Goal: Task Accomplishment & Management: Manage account settings

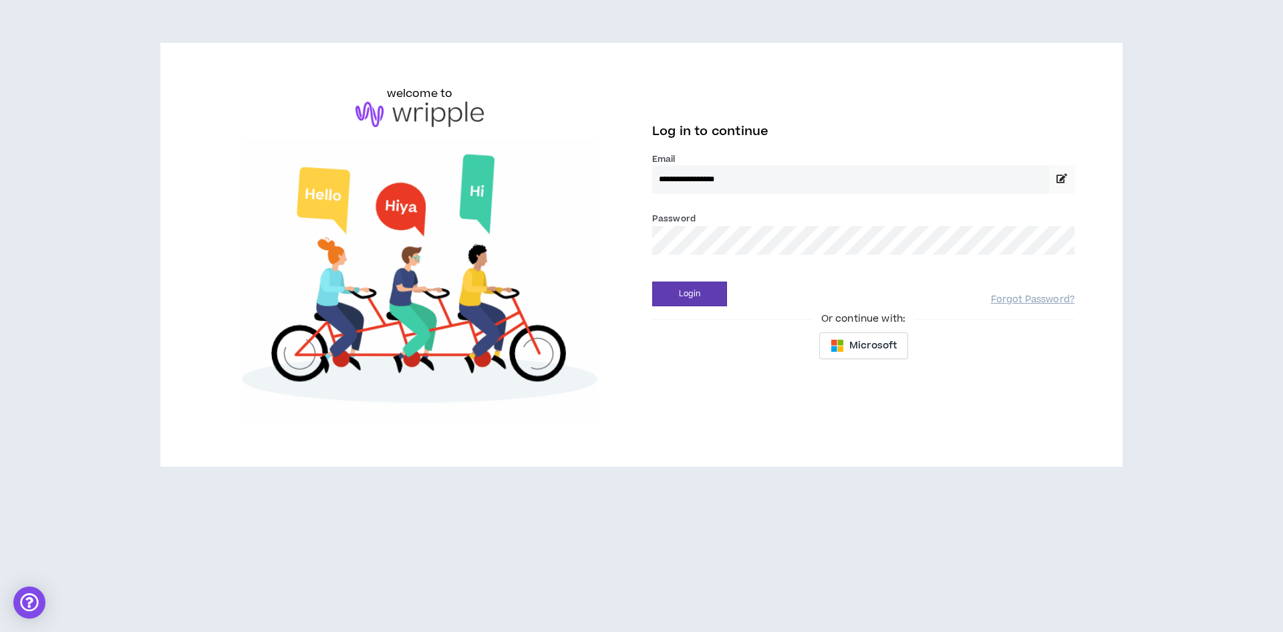
click at [652, 281] on button "Login" at bounding box center [689, 293] width 75 height 25
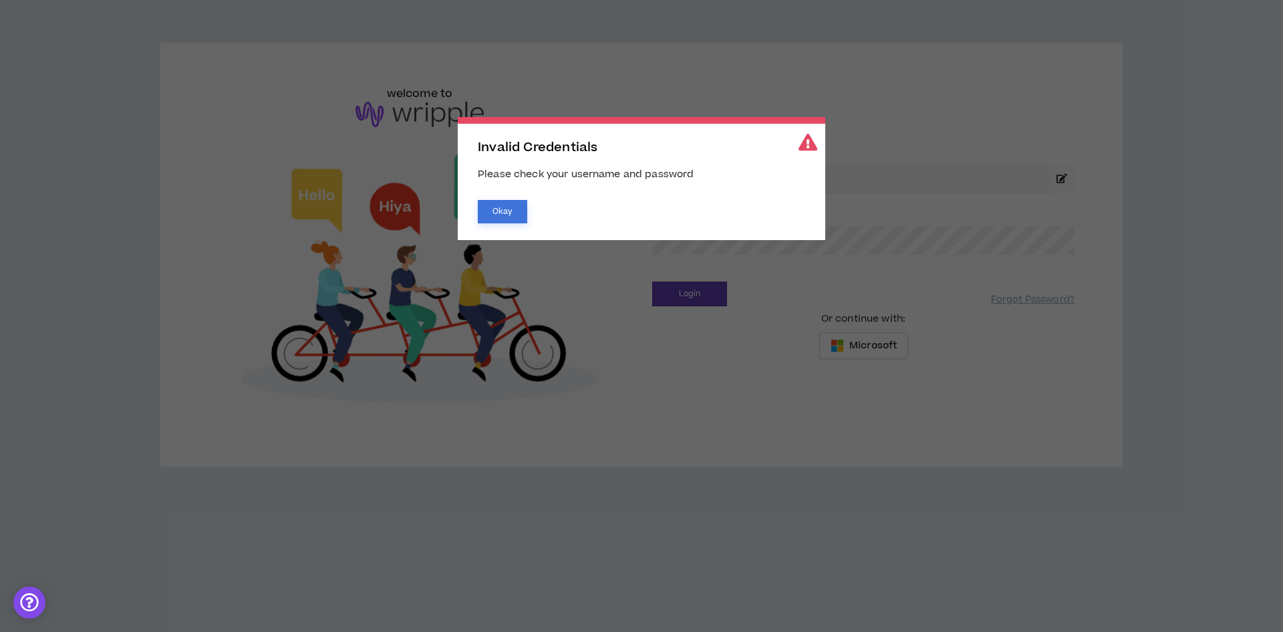
click at [501, 207] on button "Okay" at bounding box center [502, 211] width 49 height 23
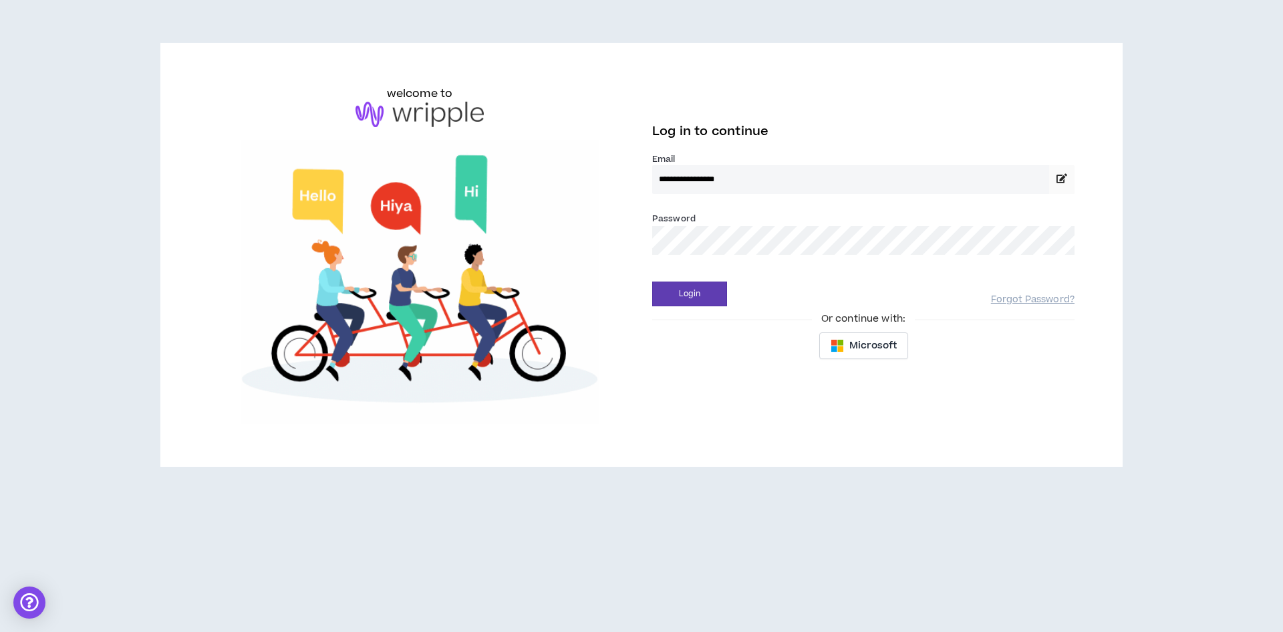
click at [557, 246] on div "**********" at bounding box center [642, 255] width 888 height 338
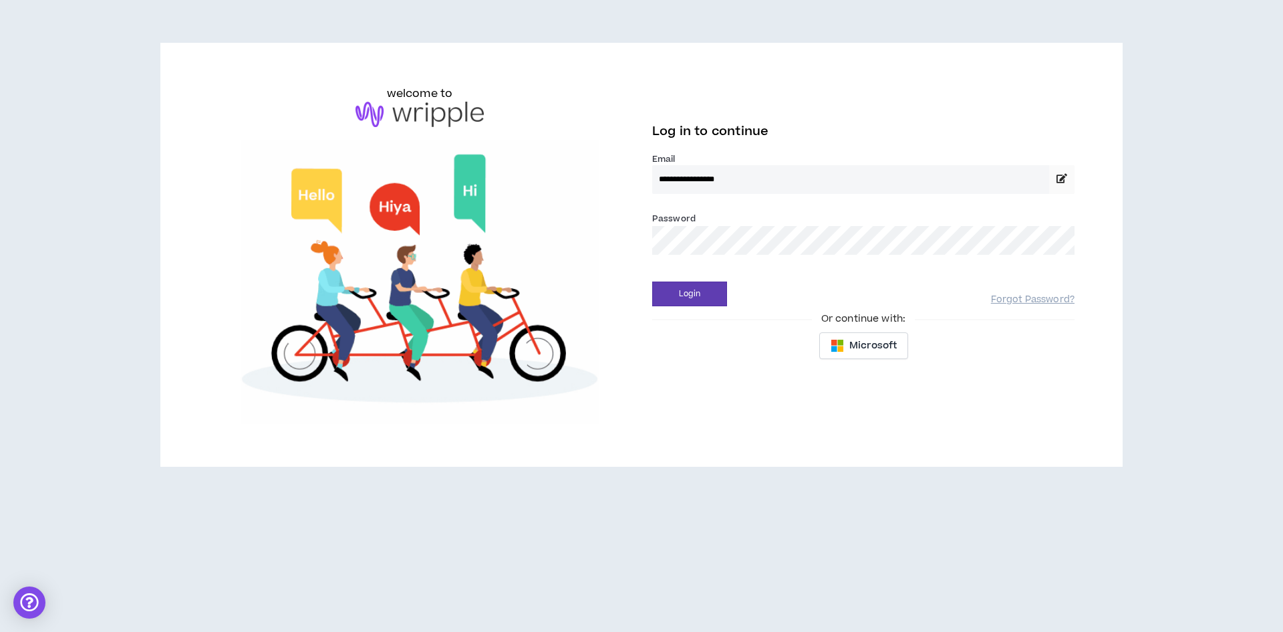
click at [652, 281] on button "Login" at bounding box center [689, 293] width 75 height 25
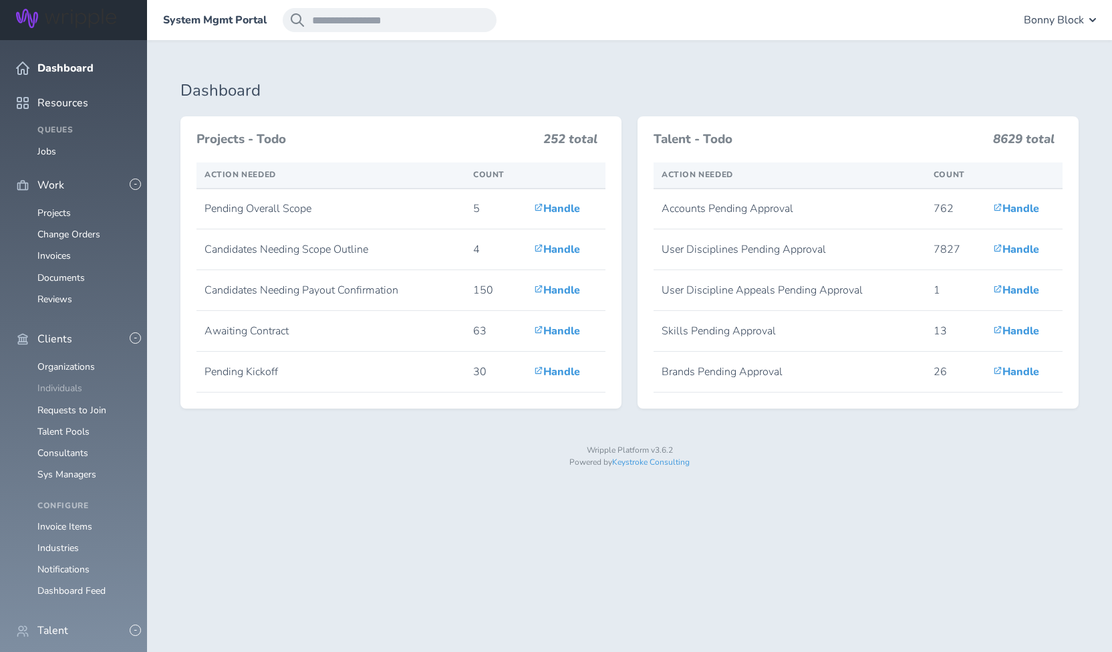
click at [57, 382] on link "Individuals" at bounding box center [59, 388] width 45 height 13
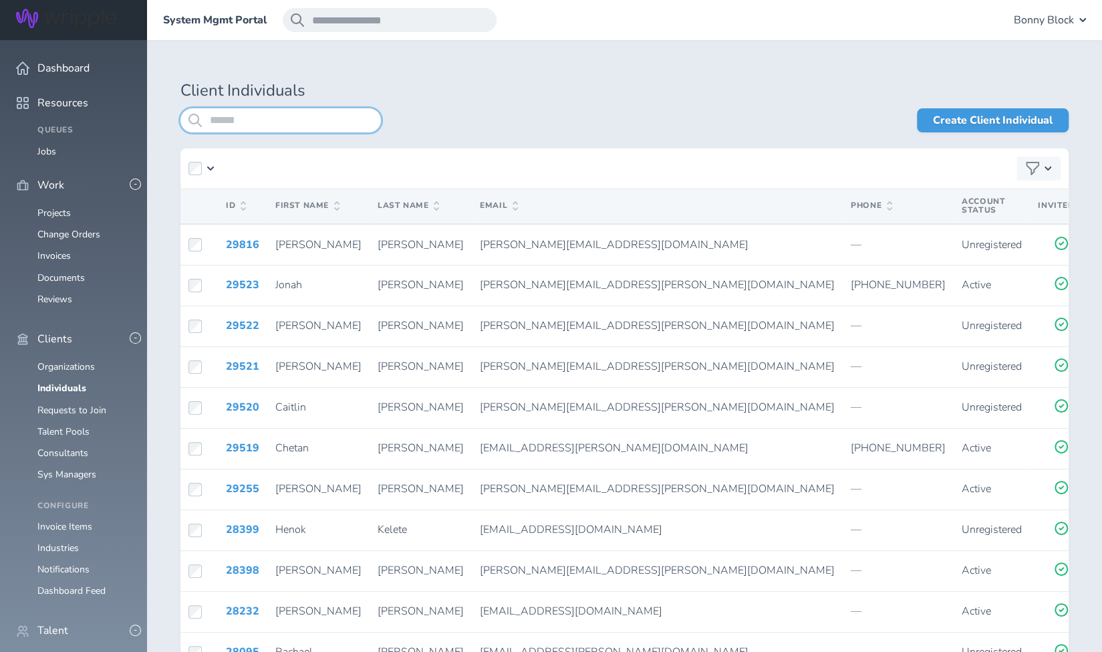
click at [245, 126] on input "search" at bounding box center [280, 120] width 201 height 24
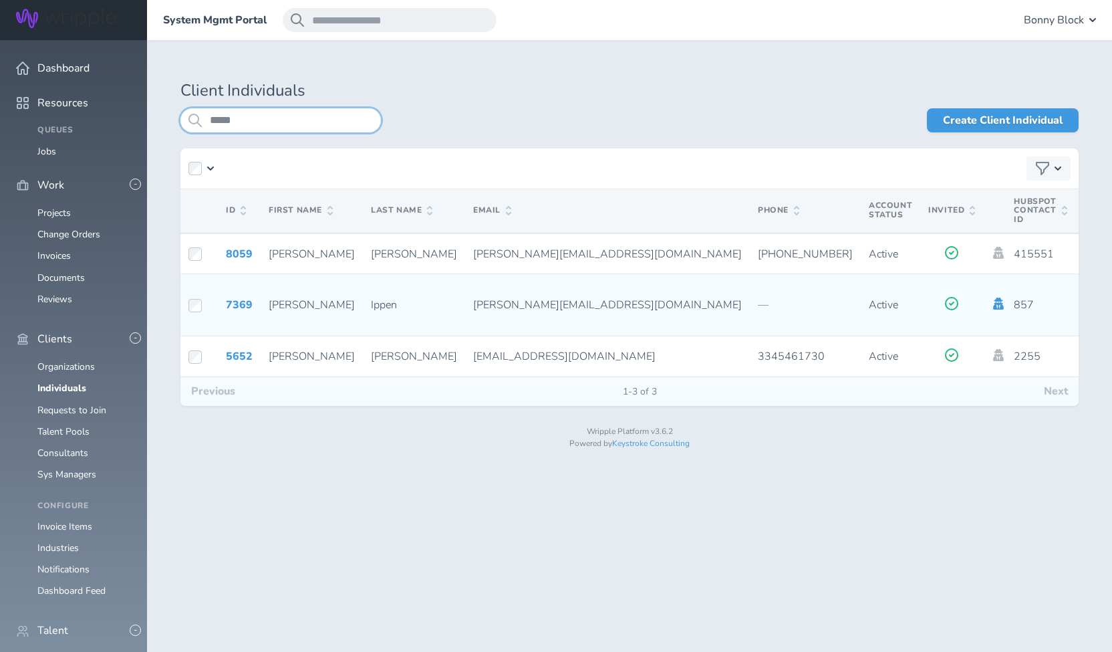
type input "*****"
click at [994, 304] on icon at bounding box center [999, 303] width 11 height 12
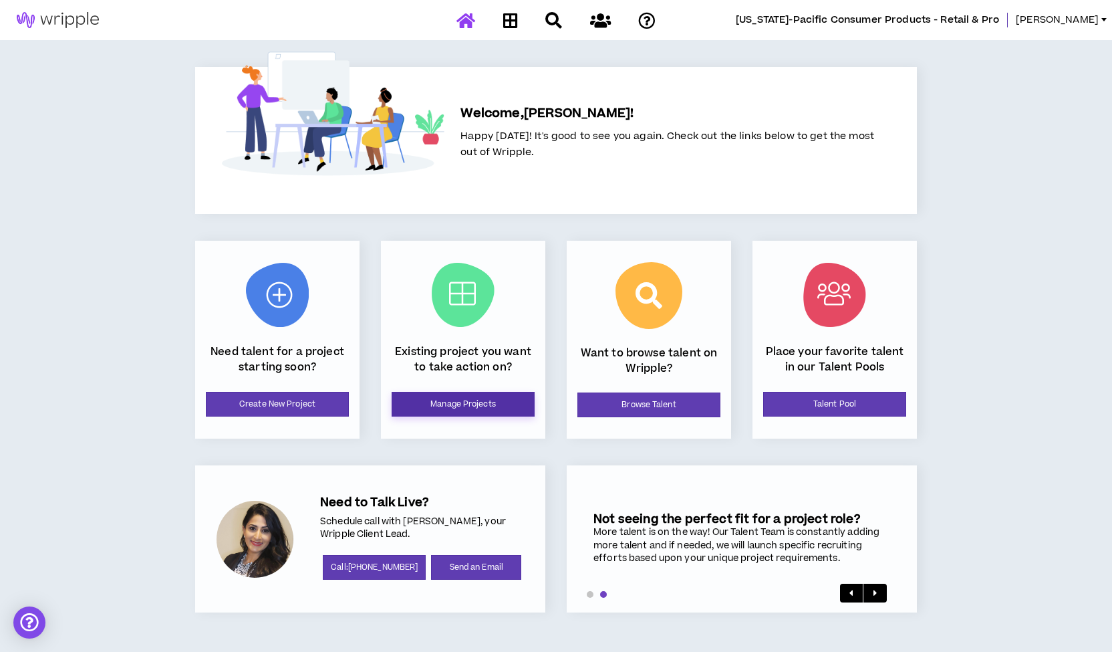
click at [444, 400] on link "Manage Projects" at bounding box center [463, 404] width 143 height 25
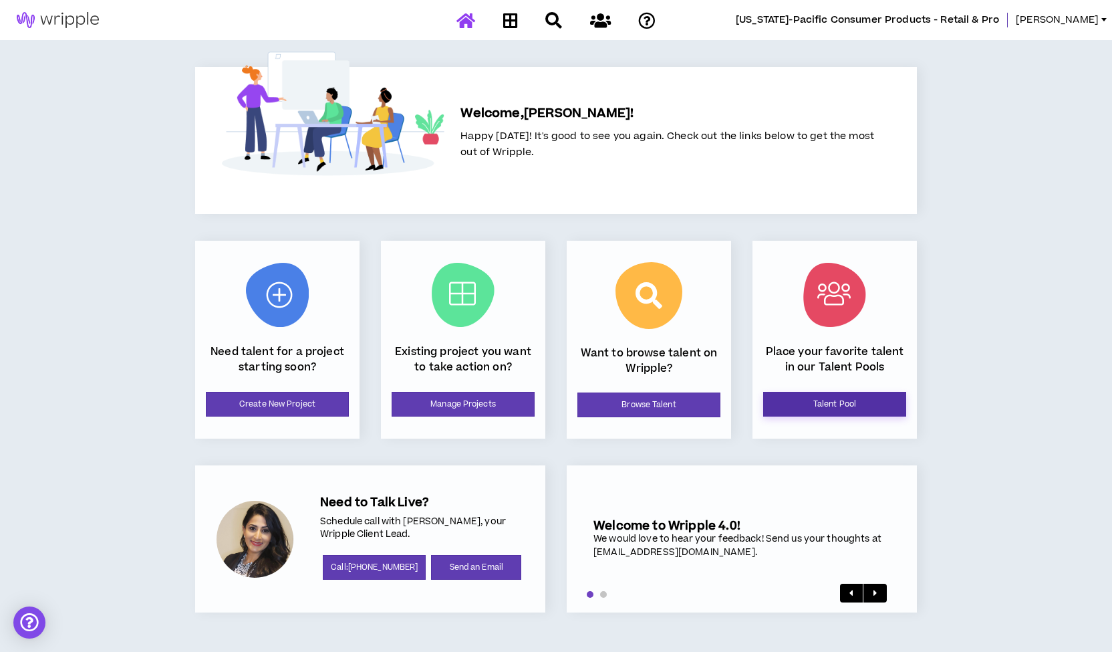
click at [822, 400] on link "Talent Pool" at bounding box center [834, 404] width 143 height 25
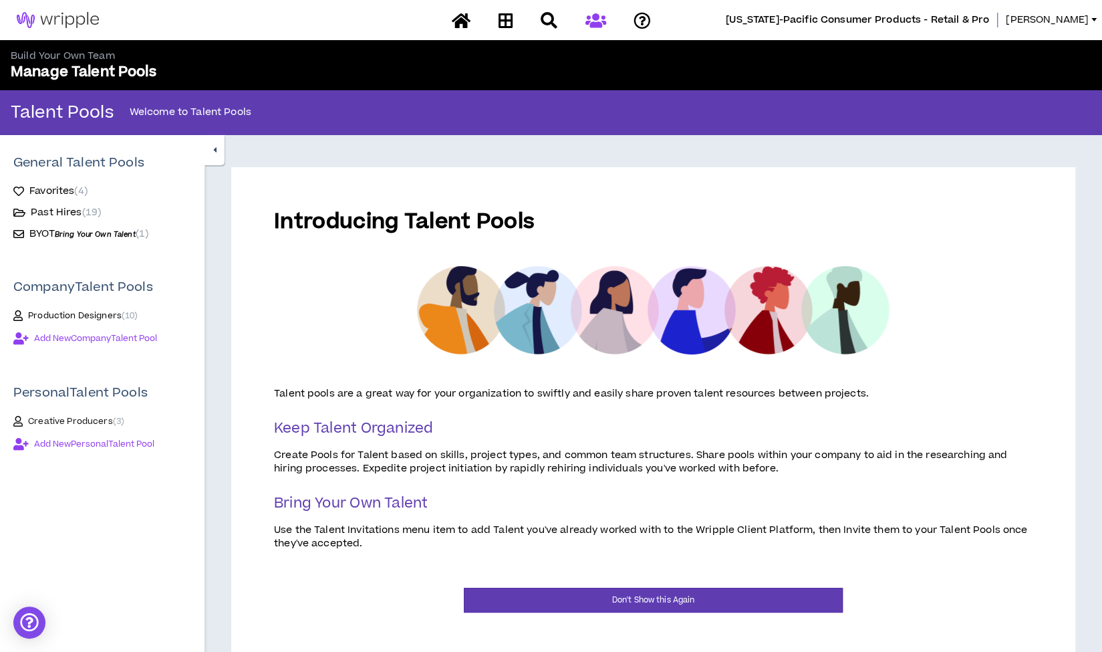
click at [81, 423] on span "Creative Producers ( 3 )" at bounding box center [76, 421] width 96 height 11
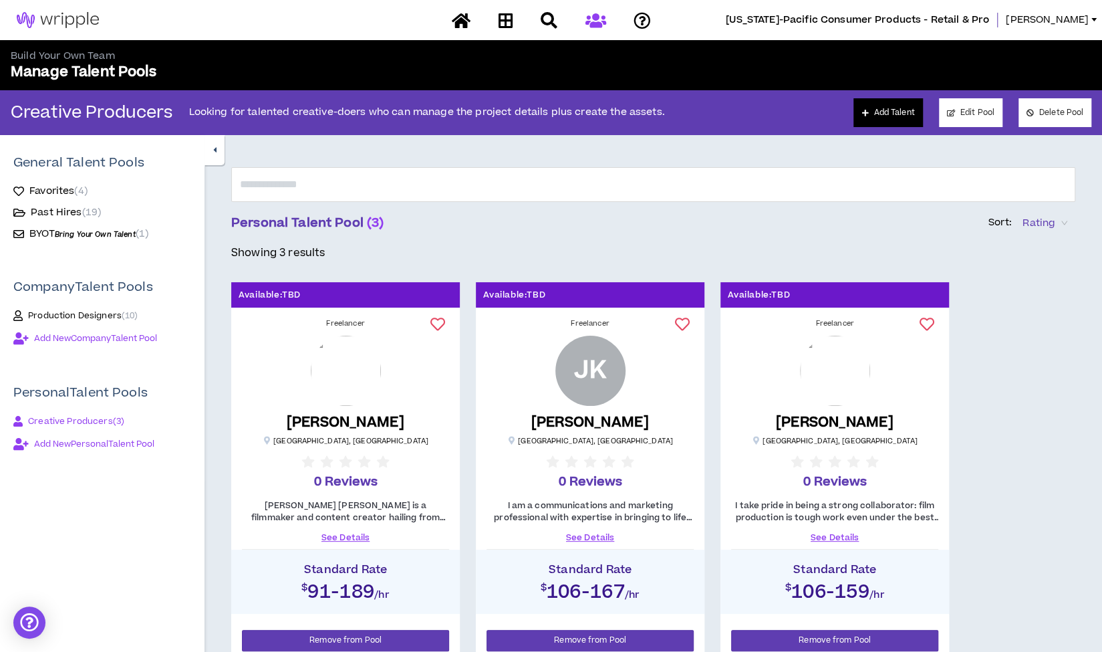
click at [878, 126] on link "Add Talent" at bounding box center [888, 112] width 69 height 29
click at [888, 116] on link "Add Talent" at bounding box center [888, 112] width 69 height 29
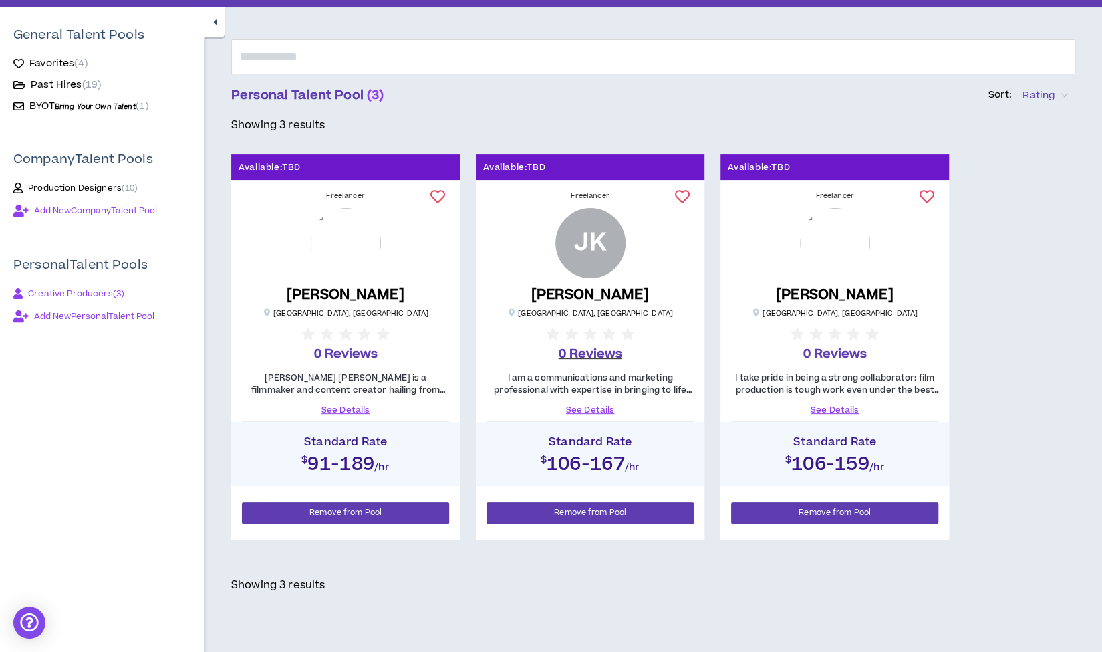
scroll to position [201, 0]
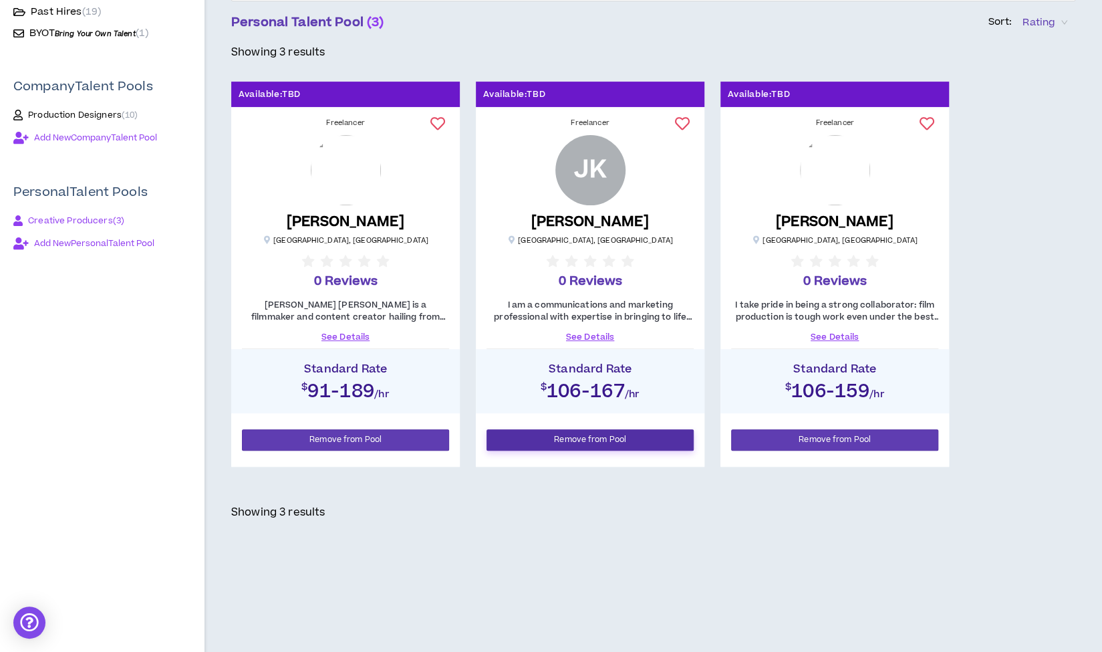
click at [591, 435] on span "Remove from Pool" at bounding box center [590, 439] width 72 height 13
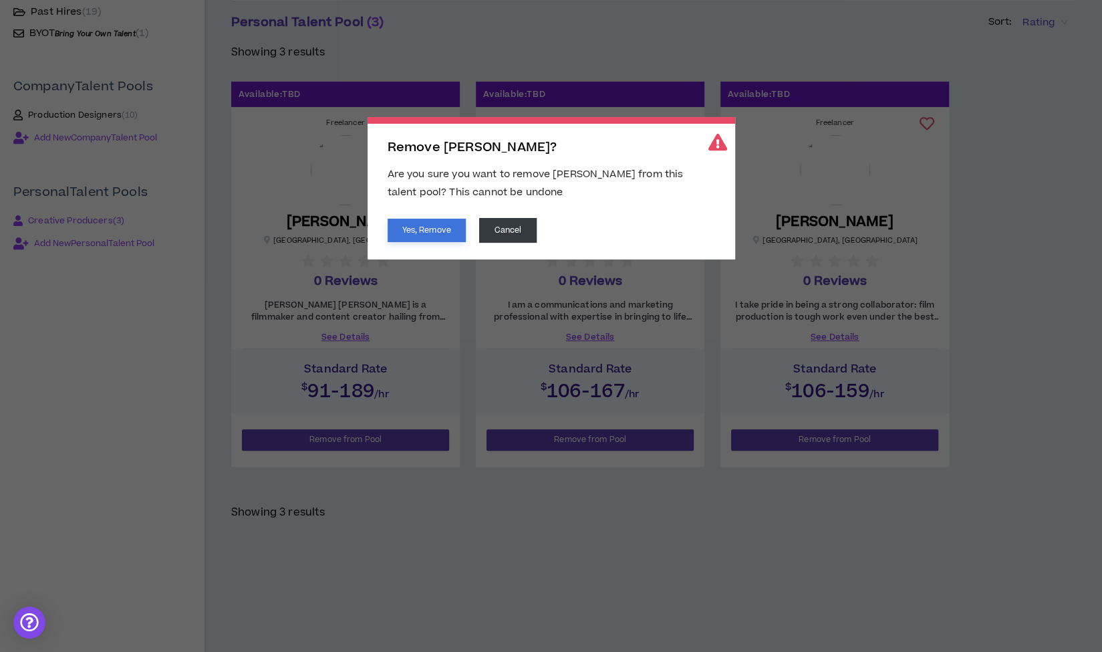
click at [414, 229] on button "Yes, Remove" at bounding box center [427, 230] width 78 height 23
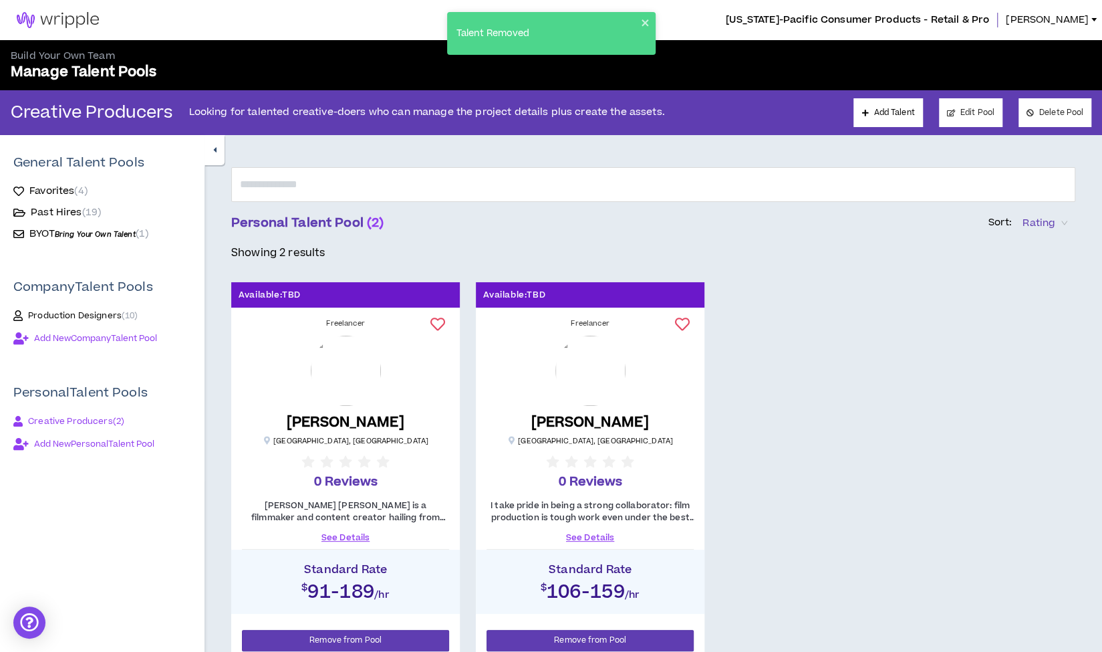
scroll to position [0, 0]
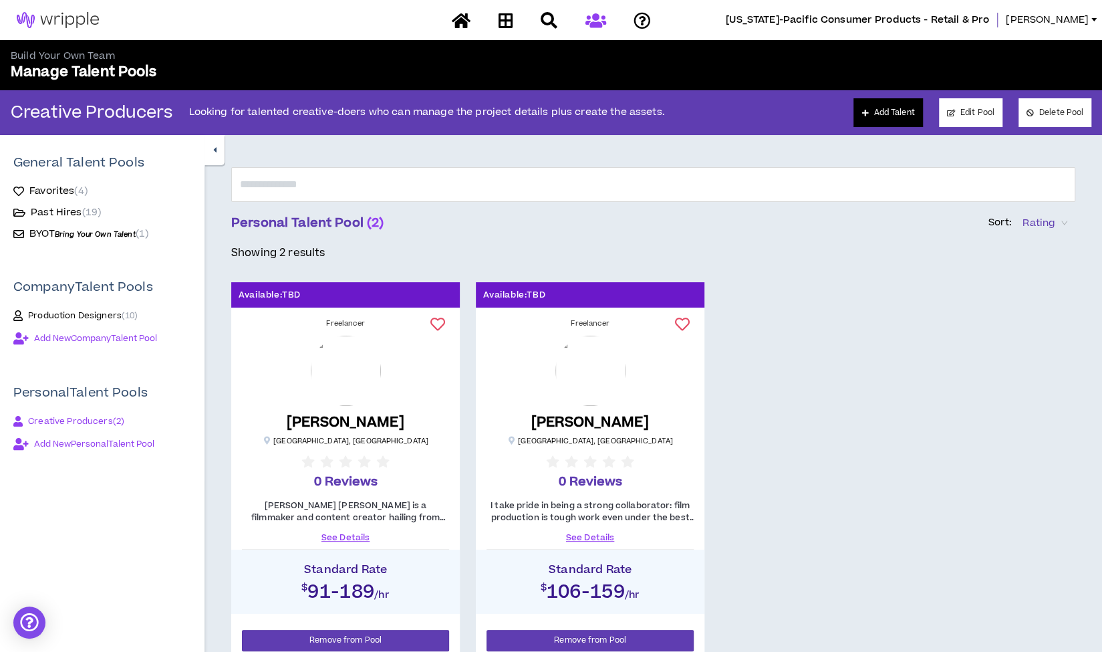
click at [876, 111] on link "Add Talent" at bounding box center [888, 112] width 69 height 29
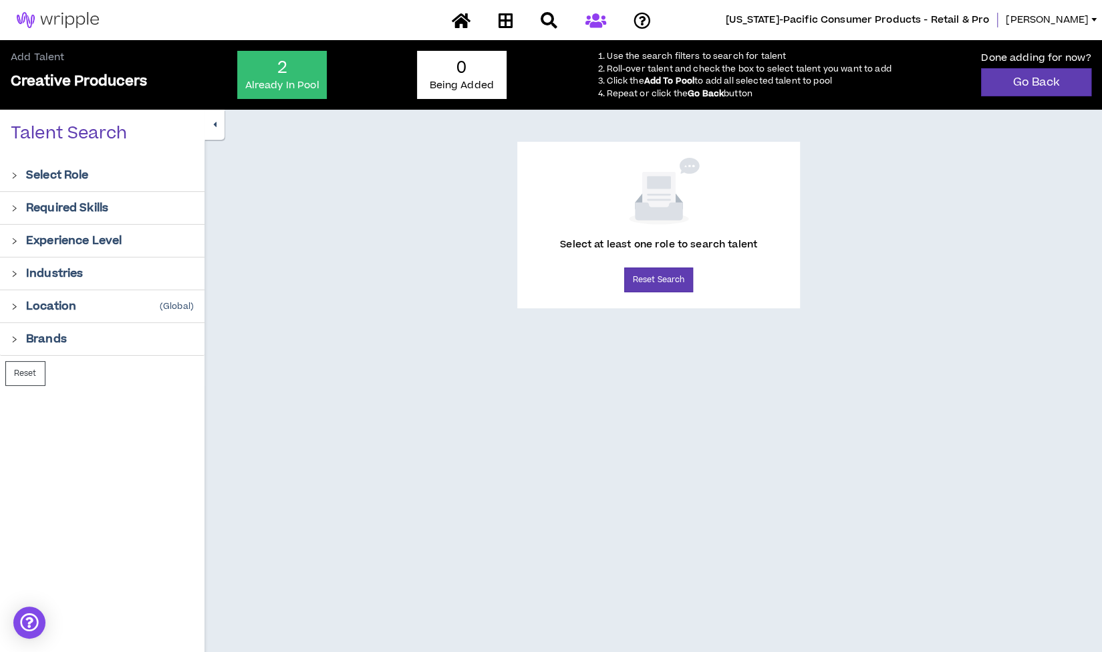
click at [20, 176] on div at bounding box center [18, 174] width 15 height 15
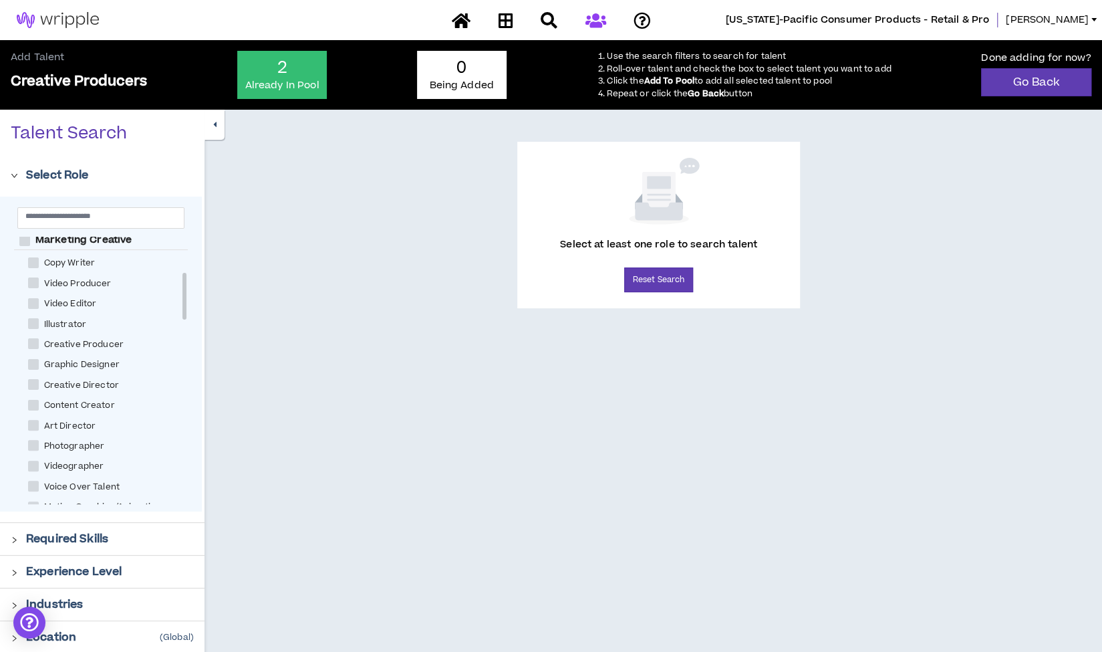
scroll to position [267, 0]
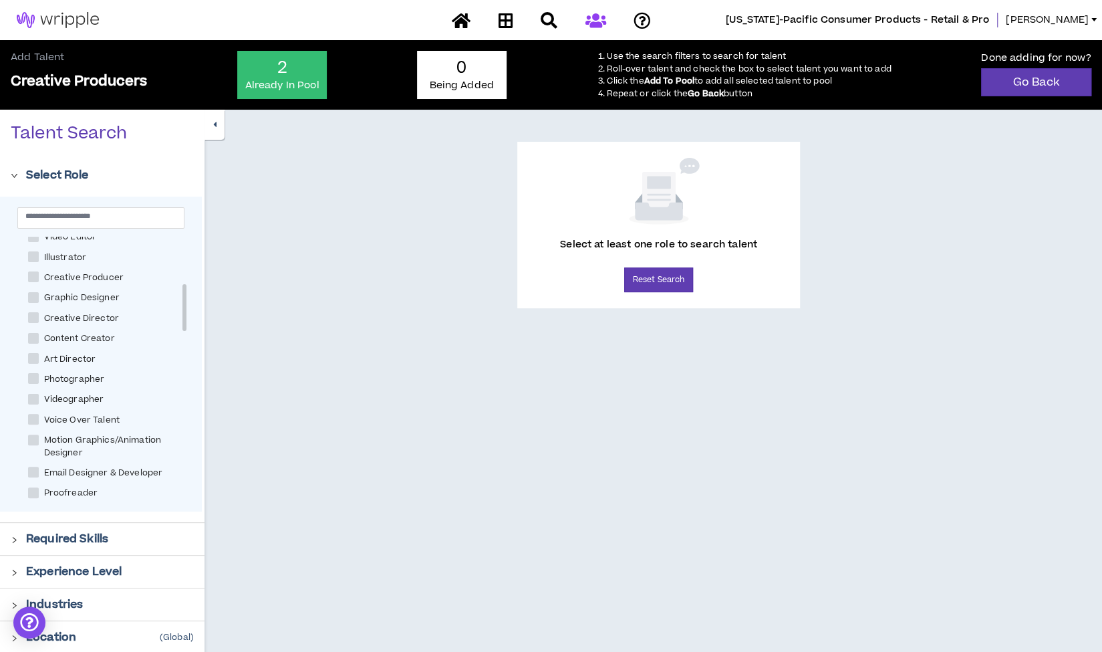
click at [31, 279] on span at bounding box center [33, 276] width 11 height 11
checkbox Producer "****"
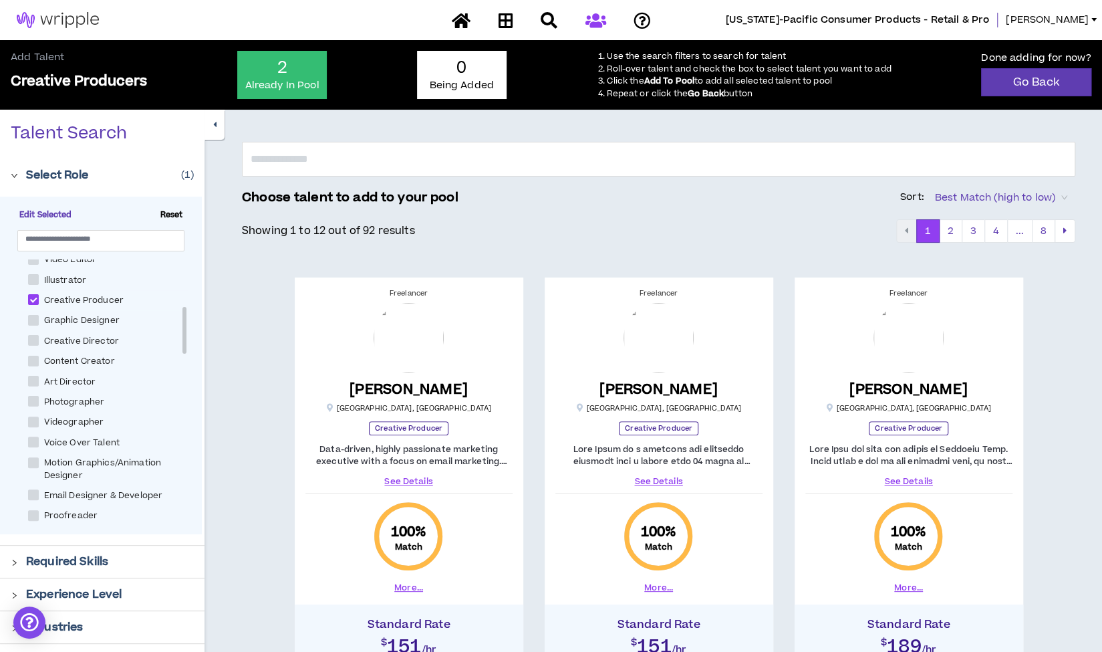
click at [198, 134] on div "Talent Search" at bounding box center [102, 141] width 205 height 36
click at [213, 128] on icon "button" at bounding box center [214, 124] width 3 height 9
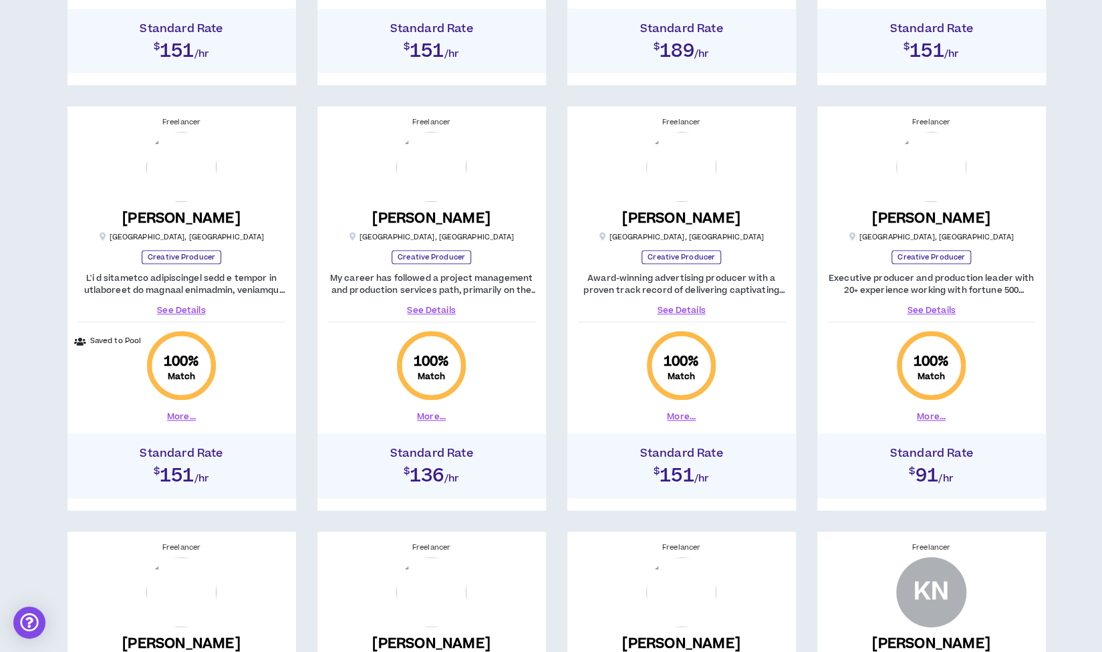
scroll to position [602, 0]
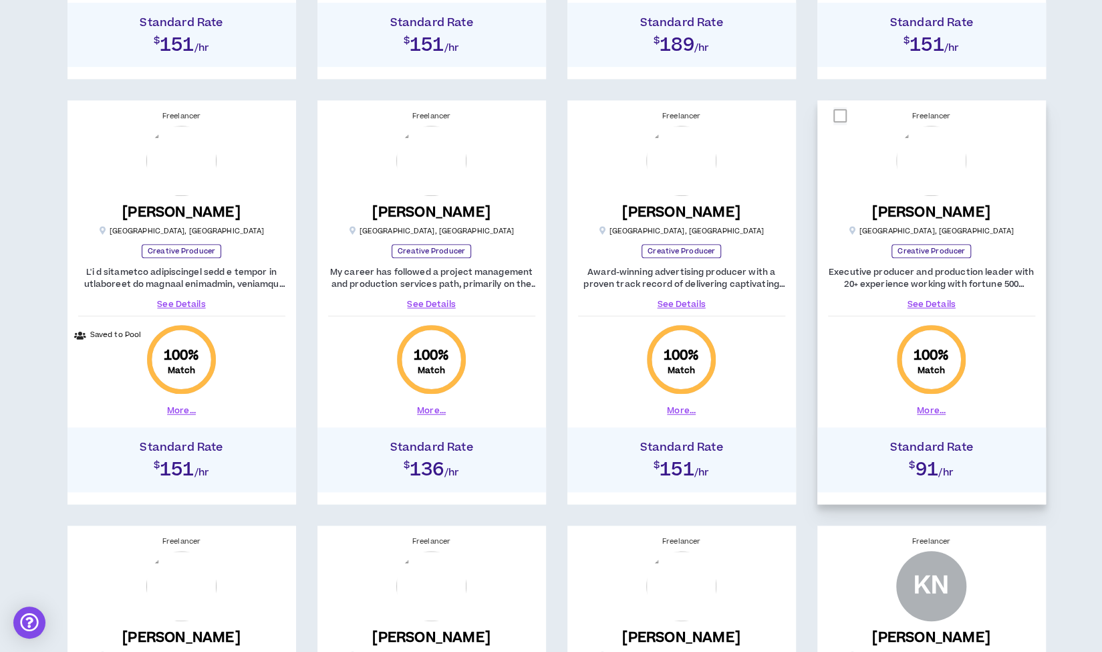
click at [840, 116] on span at bounding box center [840, 115] width 13 height 13
checkbox input "****"
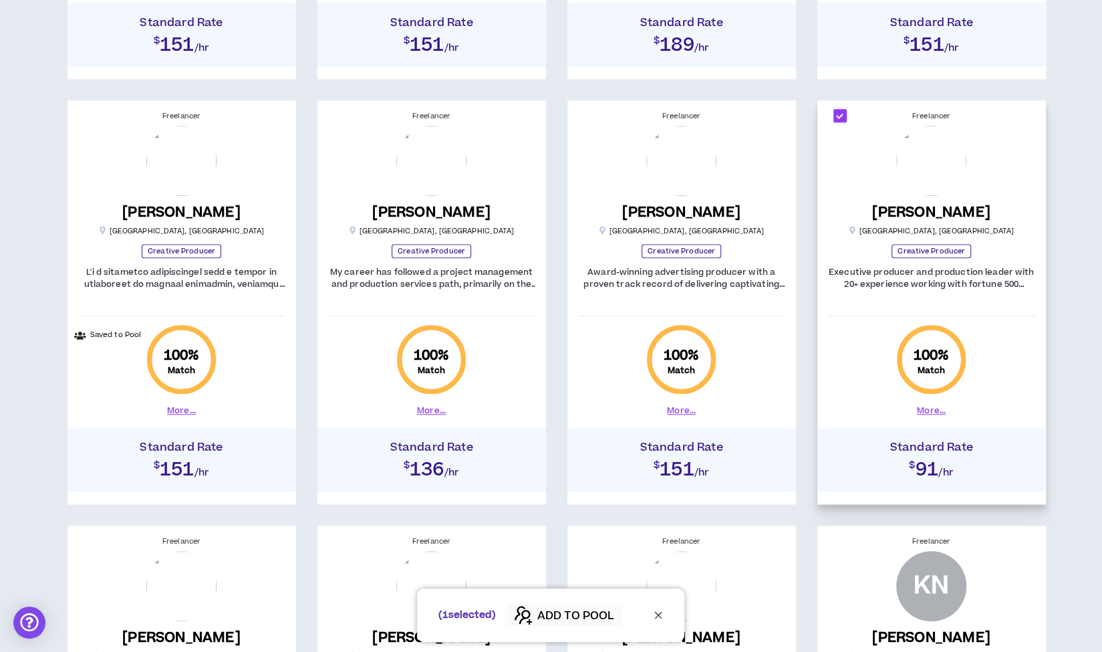
click at [570, 610] on span "ADD TO POOL" at bounding box center [575, 616] width 77 height 16
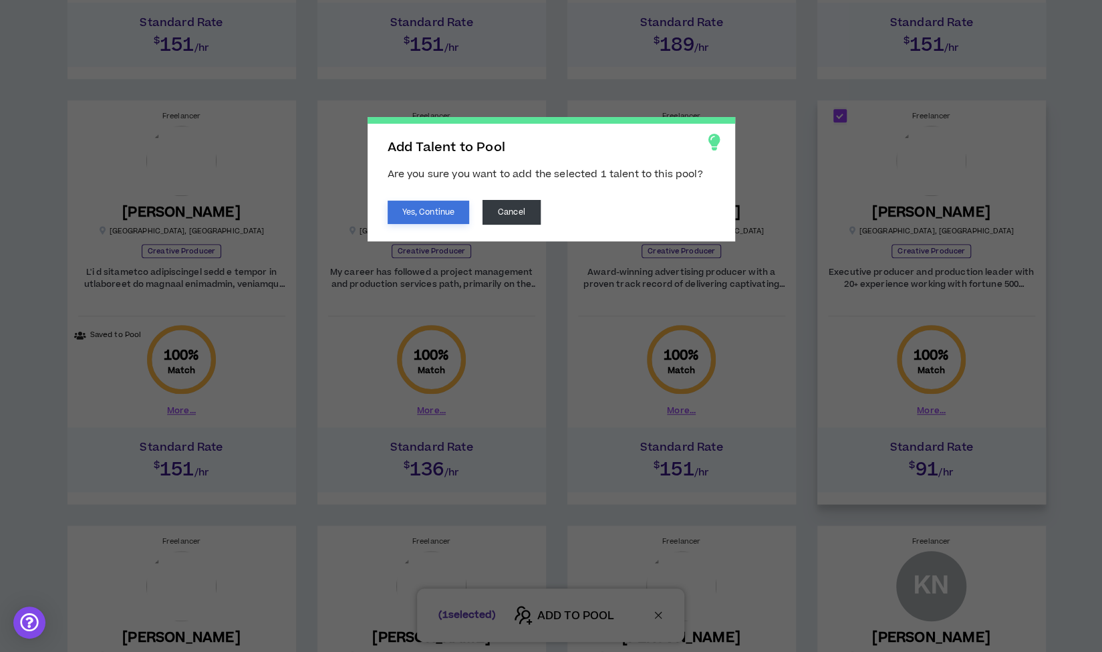
click at [430, 208] on button "Yes, Continue" at bounding box center [429, 212] width 82 height 23
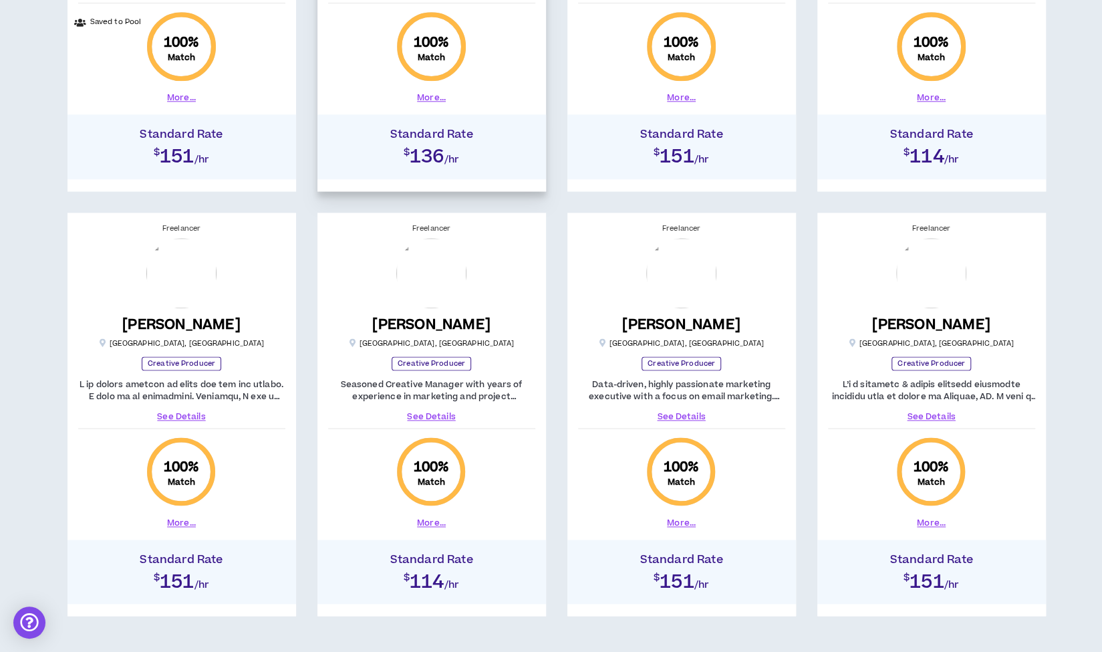
scroll to position [936, 0]
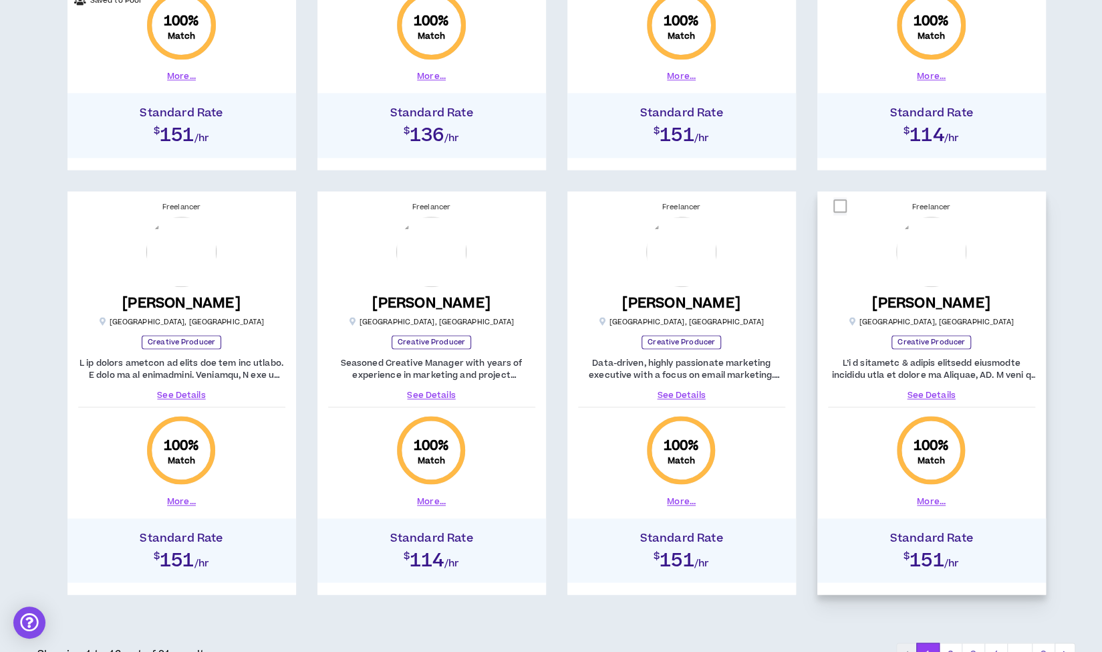
click at [840, 203] on span at bounding box center [840, 205] width 13 height 13
checkbox input "****"
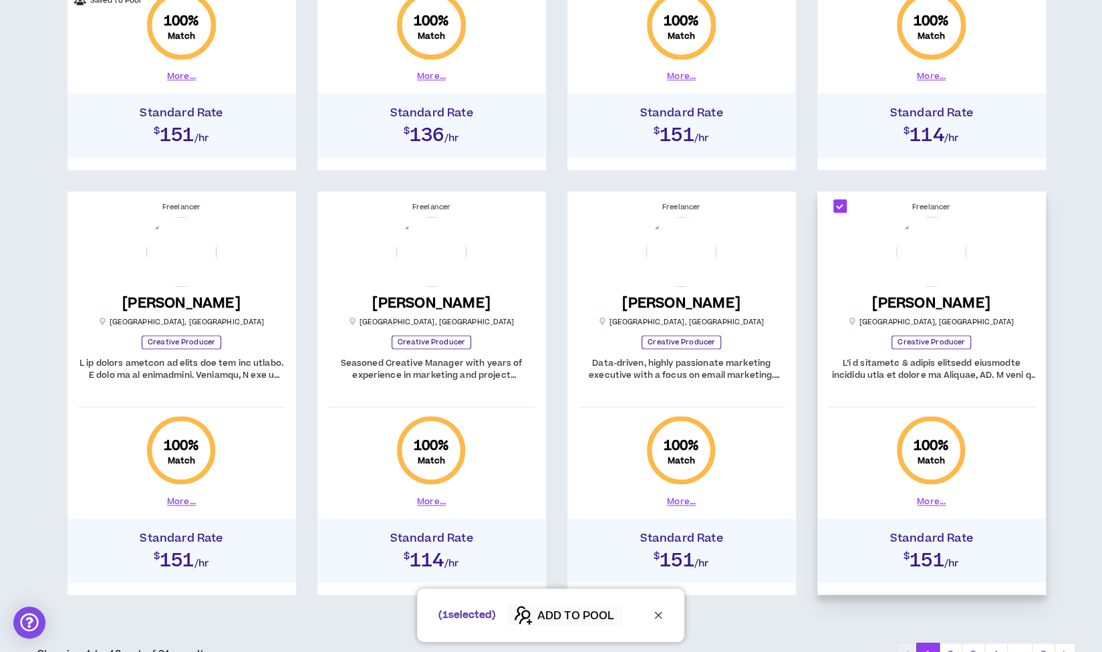
click at [576, 612] on span "ADD TO POOL" at bounding box center [575, 616] width 77 height 16
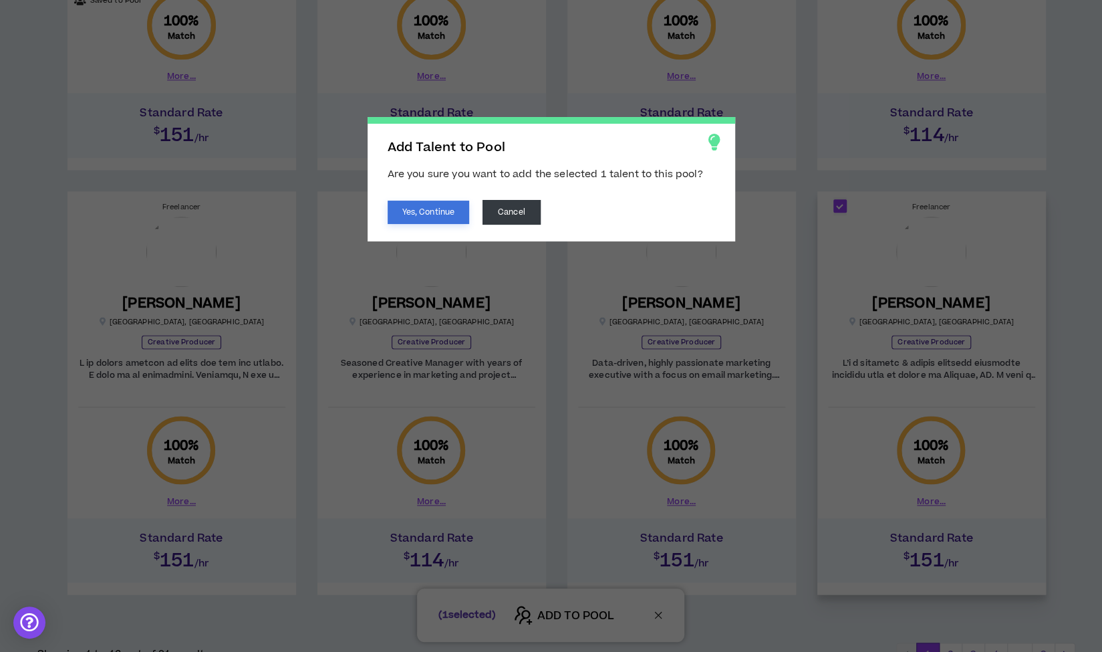
click at [412, 208] on button "Yes, Continue" at bounding box center [429, 212] width 82 height 23
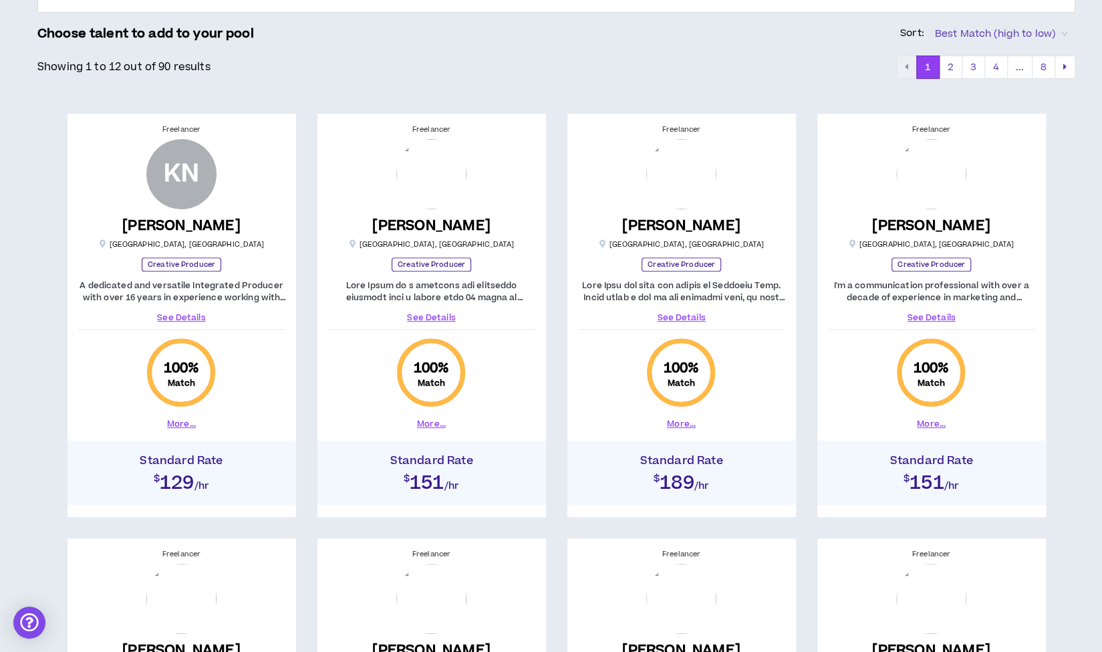
scroll to position [134, 0]
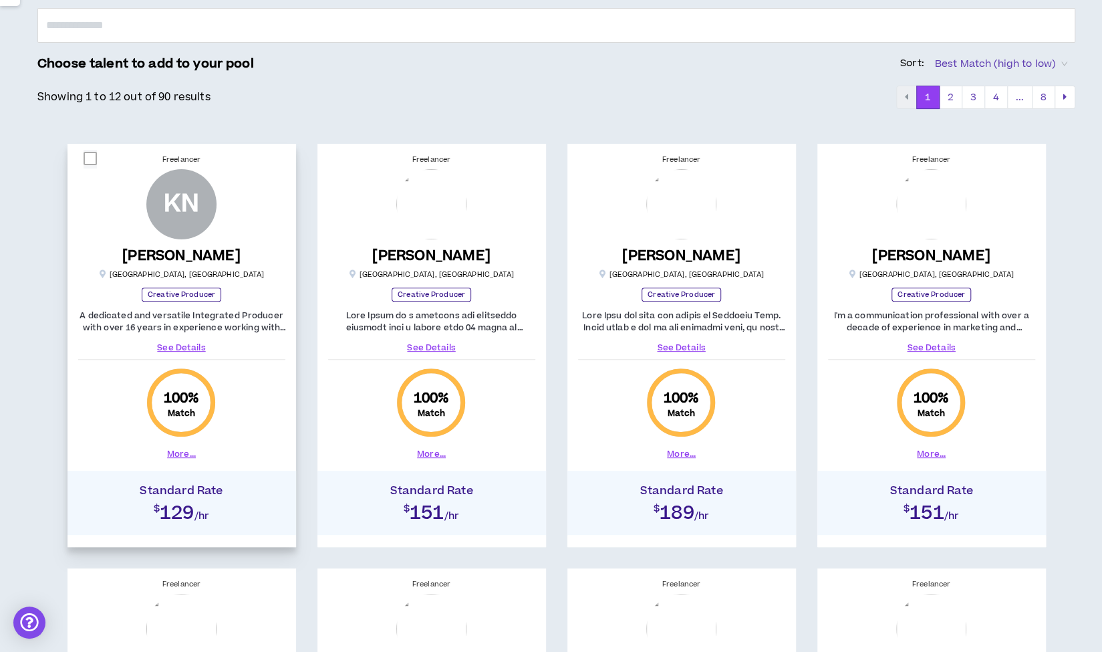
click at [90, 156] on span at bounding box center [90, 158] width 13 height 13
checkbox input "****"
click at [577, 612] on span "ADD TO POOL" at bounding box center [575, 616] width 77 height 16
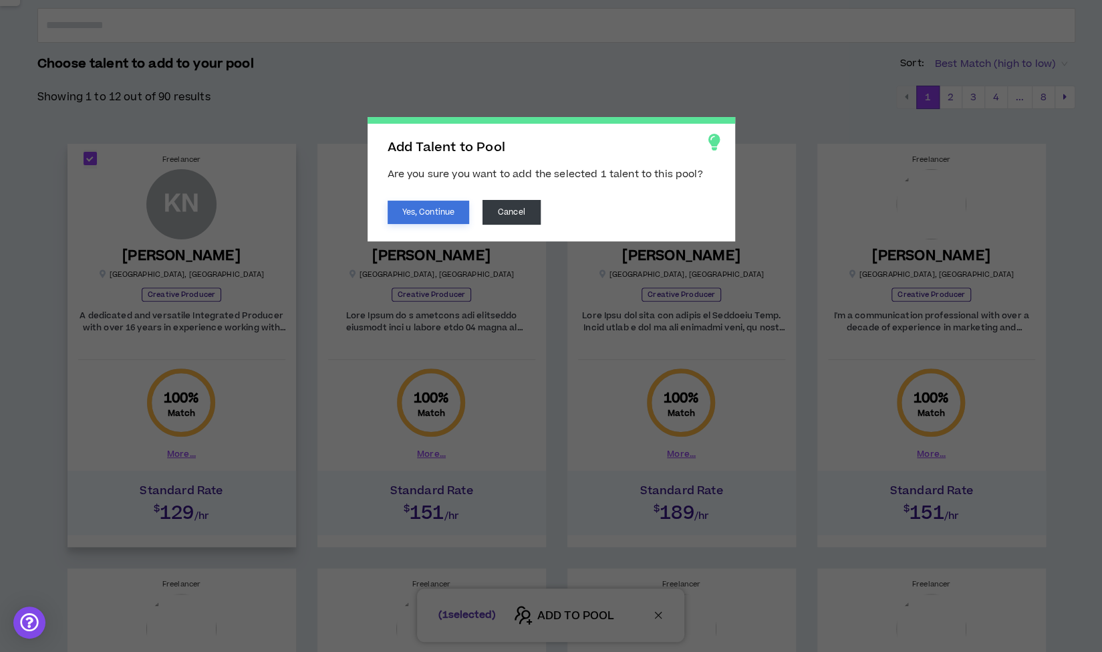
click at [432, 207] on button "Yes, Continue" at bounding box center [429, 212] width 82 height 23
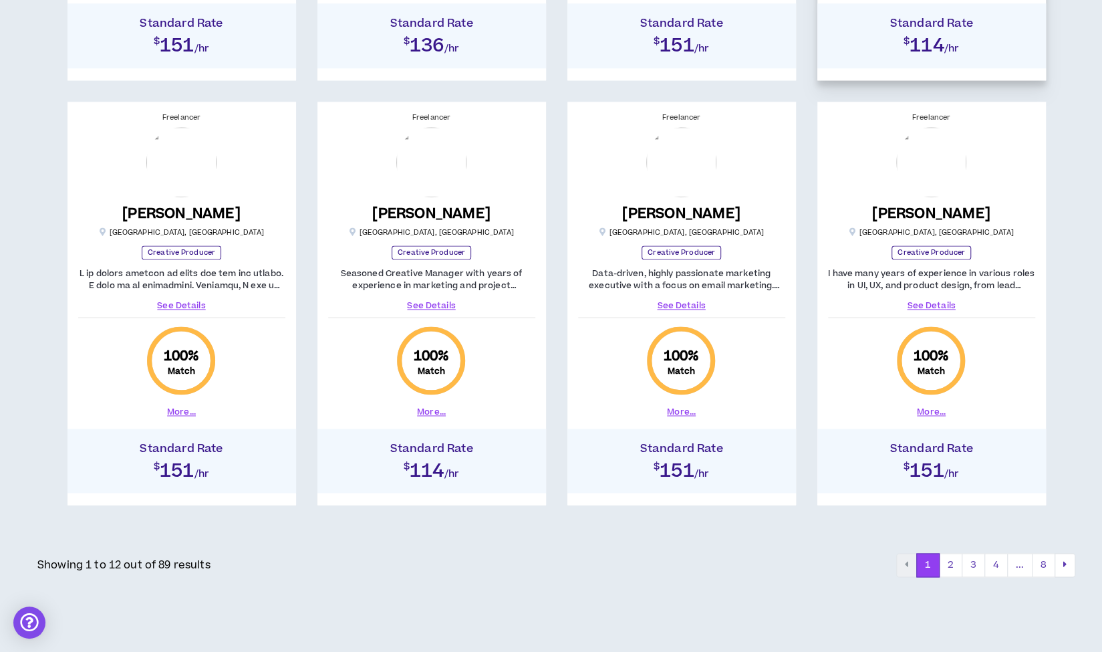
scroll to position [1058, 0]
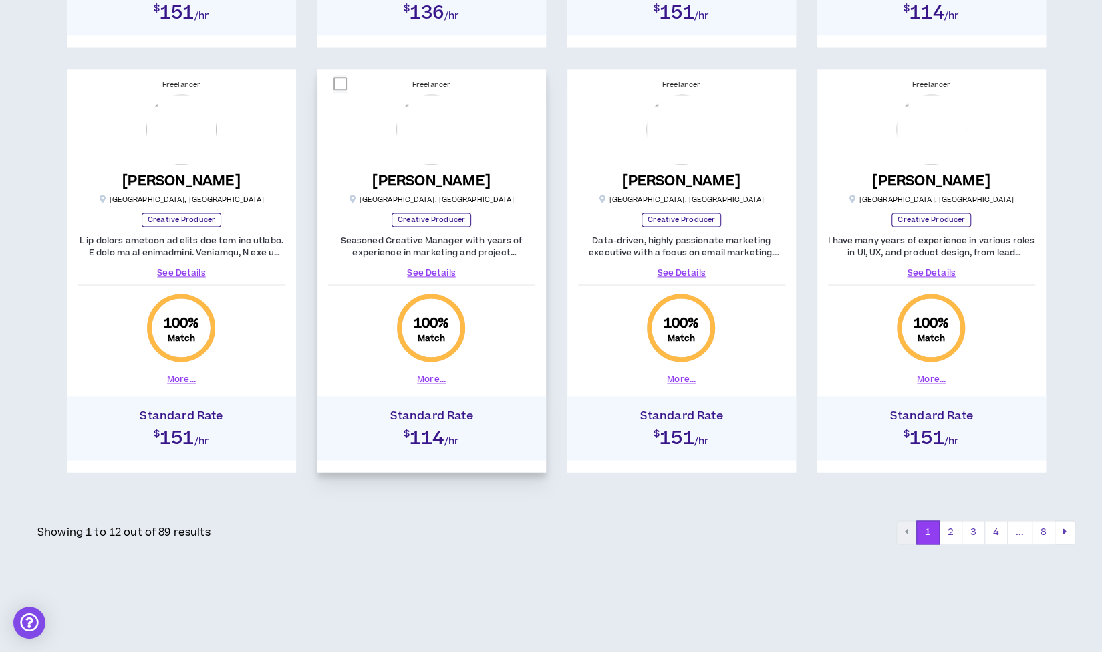
click at [425, 267] on link "See Details" at bounding box center [431, 273] width 207 height 12
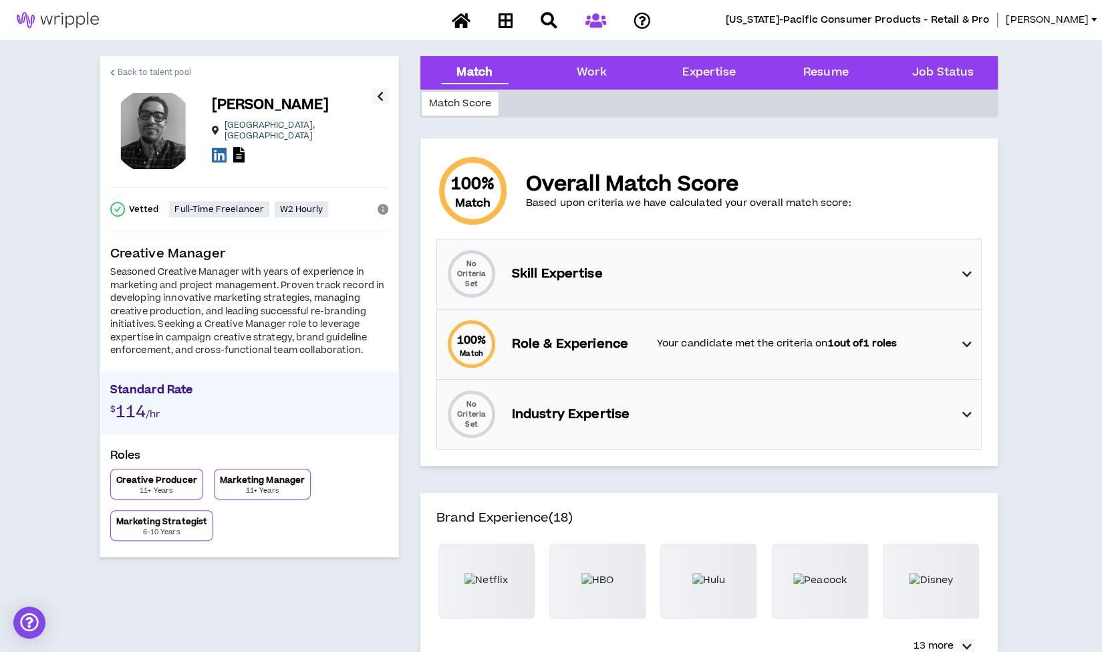
click at [125, 68] on span "Back to talent pool" at bounding box center [155, 72] width 74 height 13
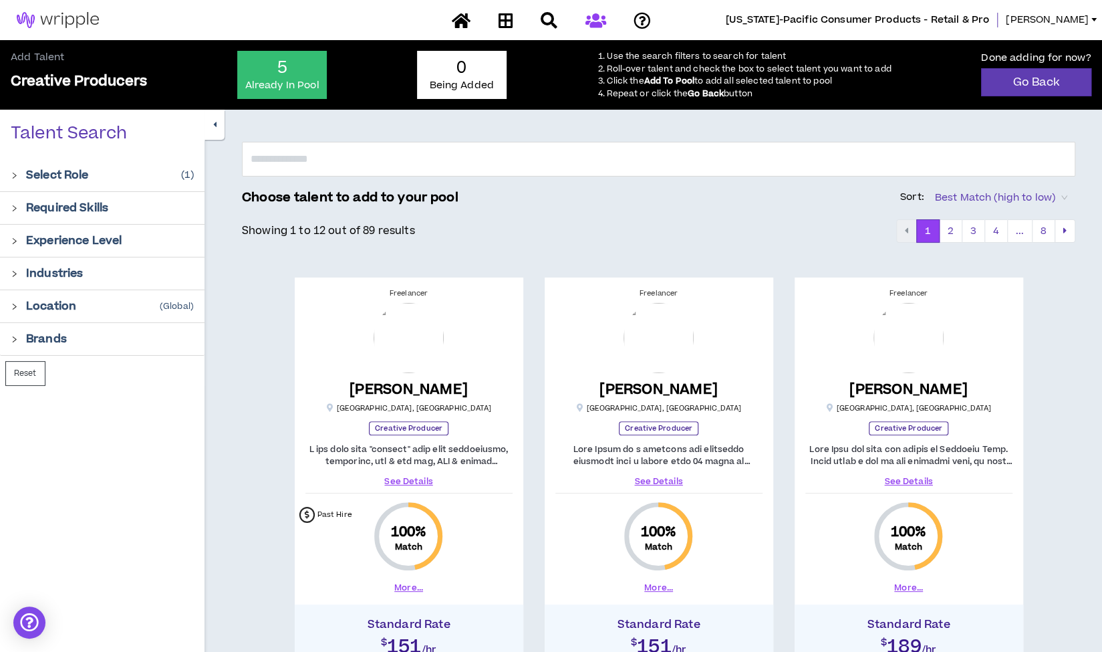
click at [214, 124] on icon "button" at bounding box center [214, 124] width 3 height 9
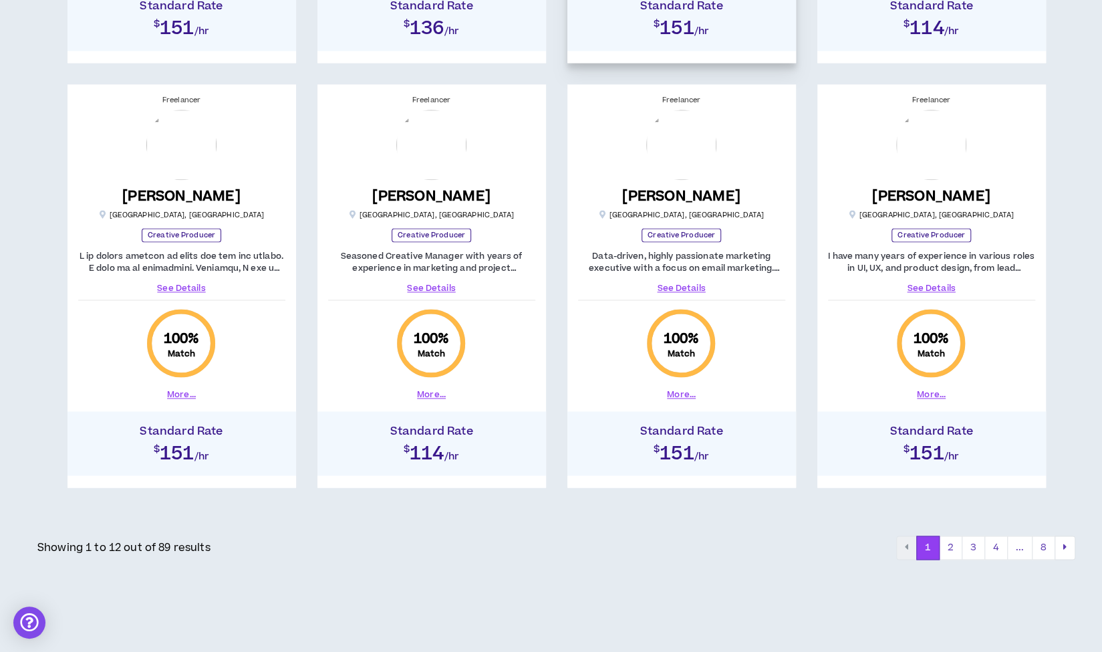
scroll to position [1058, 0]
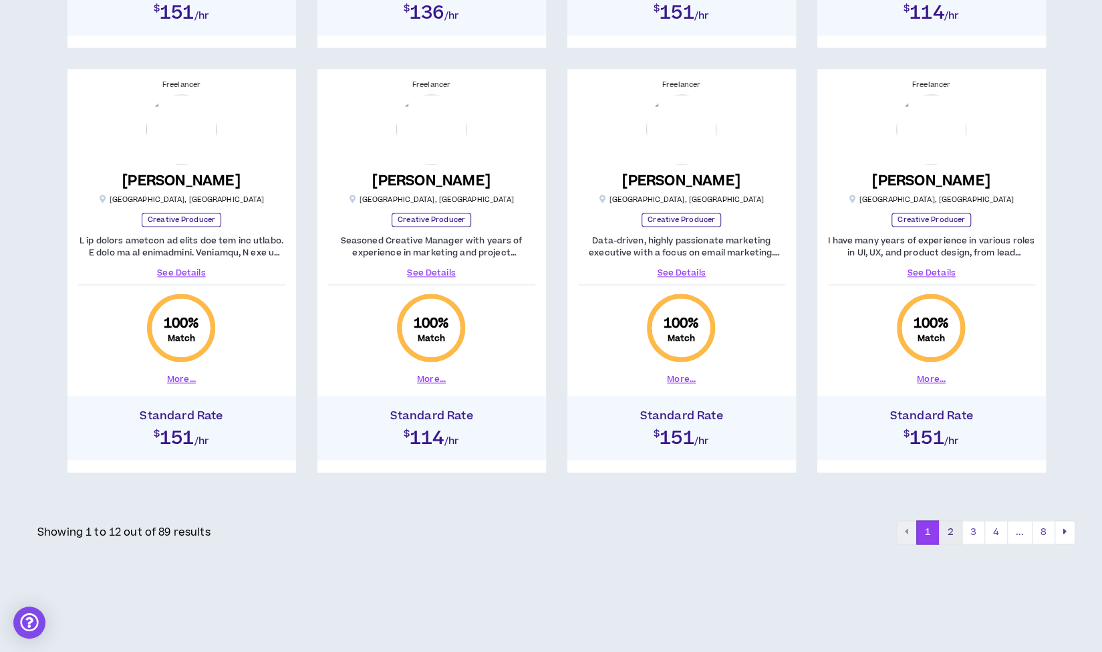
click at [955, 531] on button "2" at bounding box center [950, 532] width 23 height 24
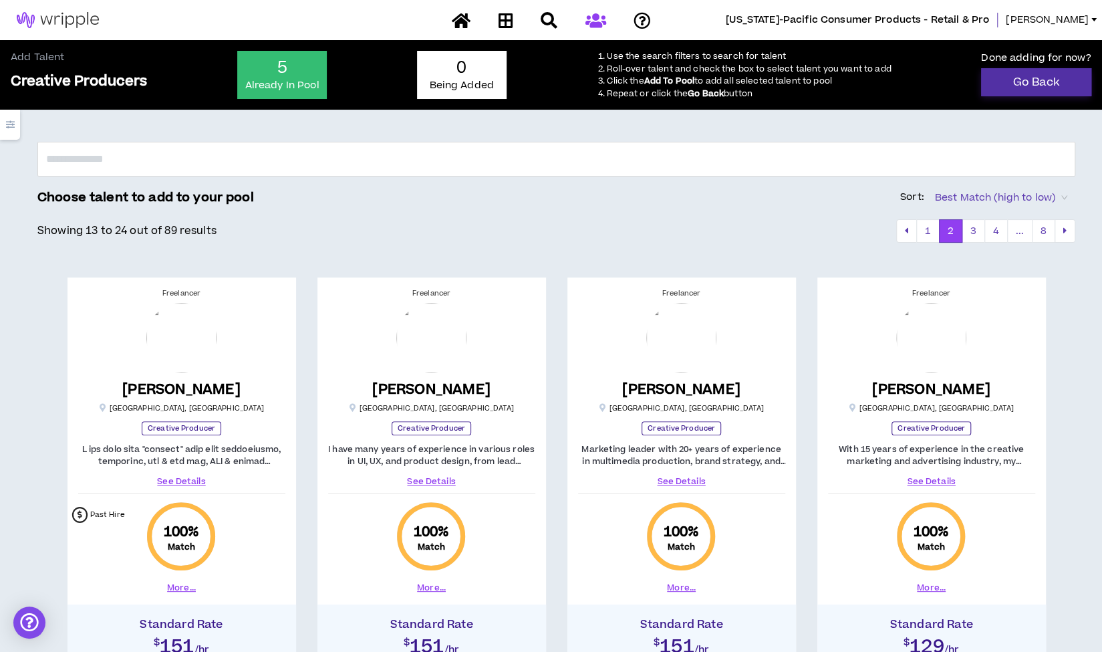
click at [1017, 80] on link "Go Back" at bounding box center [1036, 82] width 110 height 28
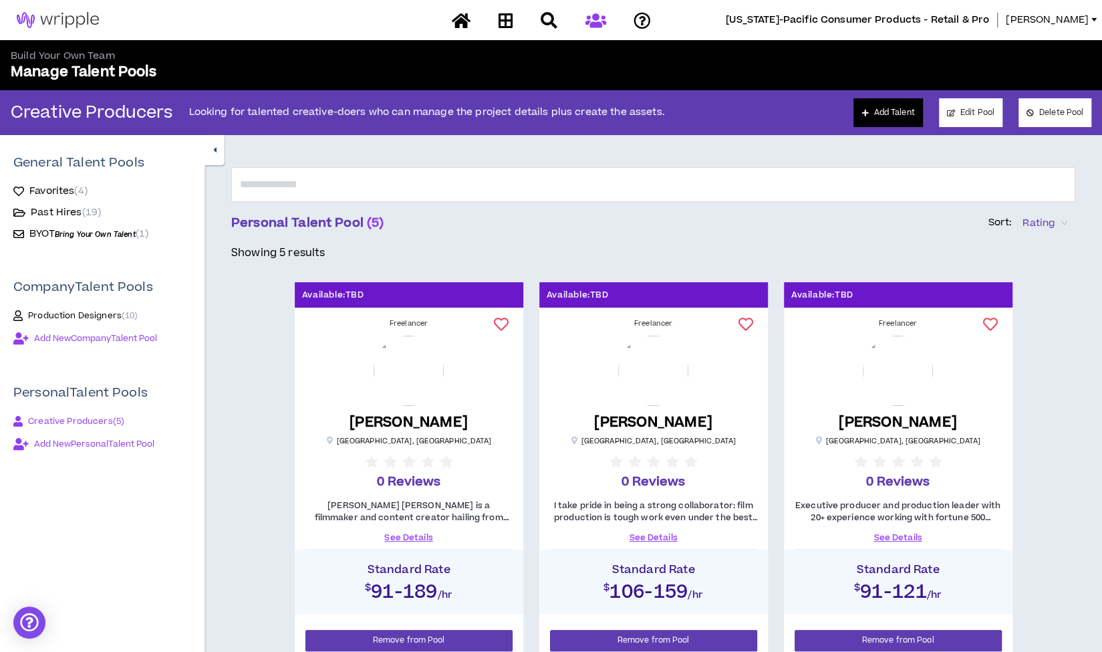
click at [897, 110] on link "Add Talent" at bounding box center [888, 112] width 69 height 29
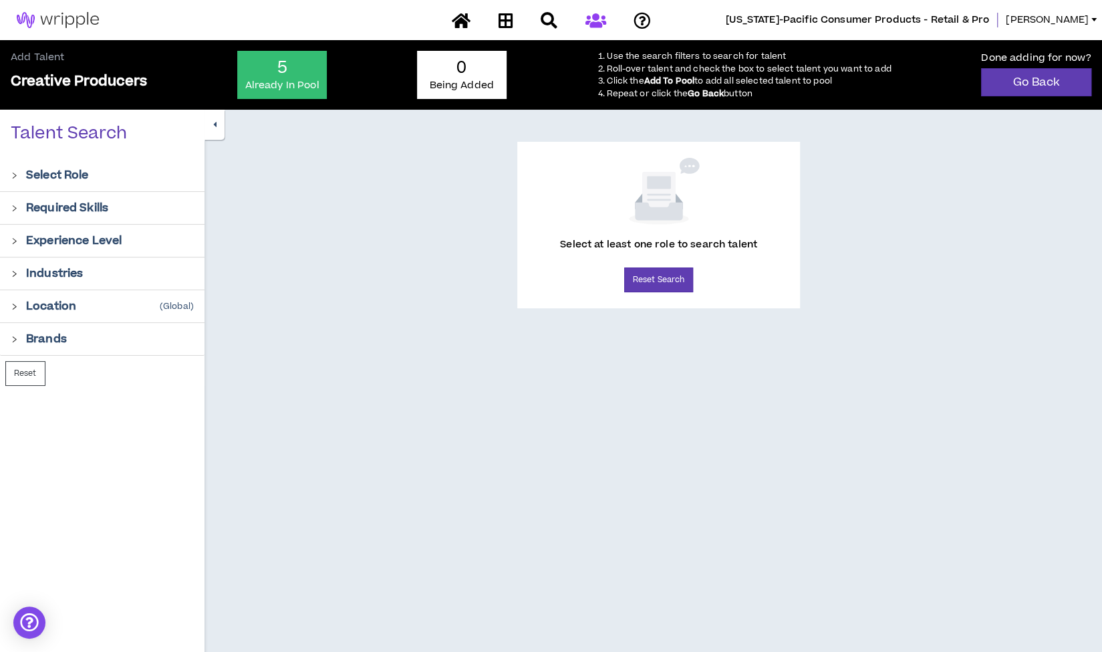
click at [13, 174] on icon "right" at bounding box center [14, 175] width 7 height 7
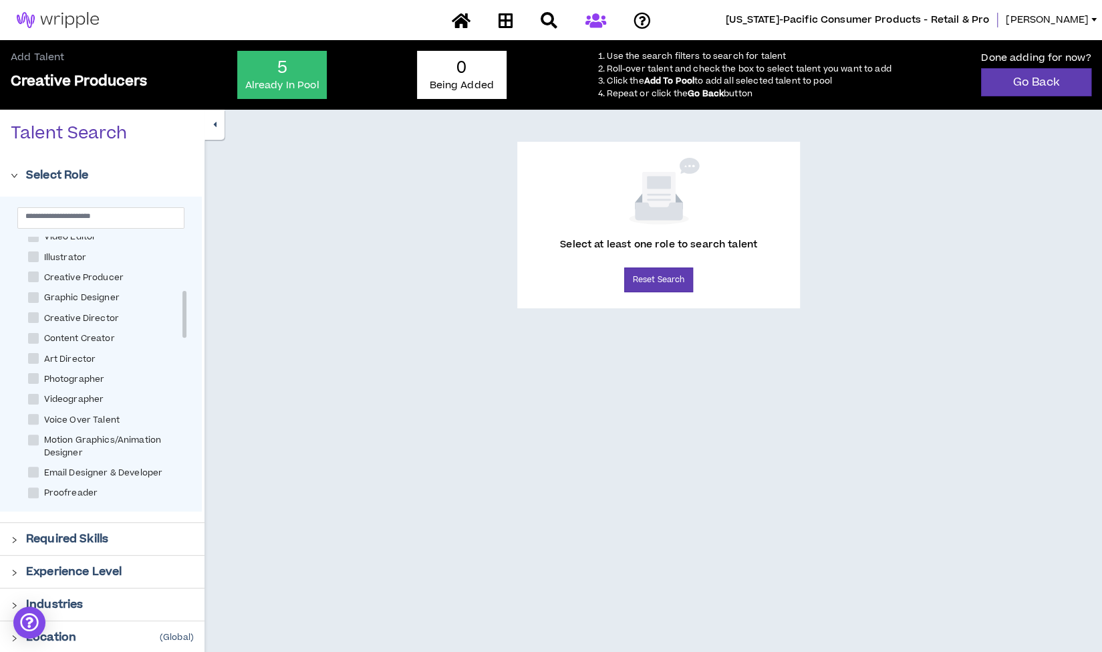
scroll to position [334, 0]
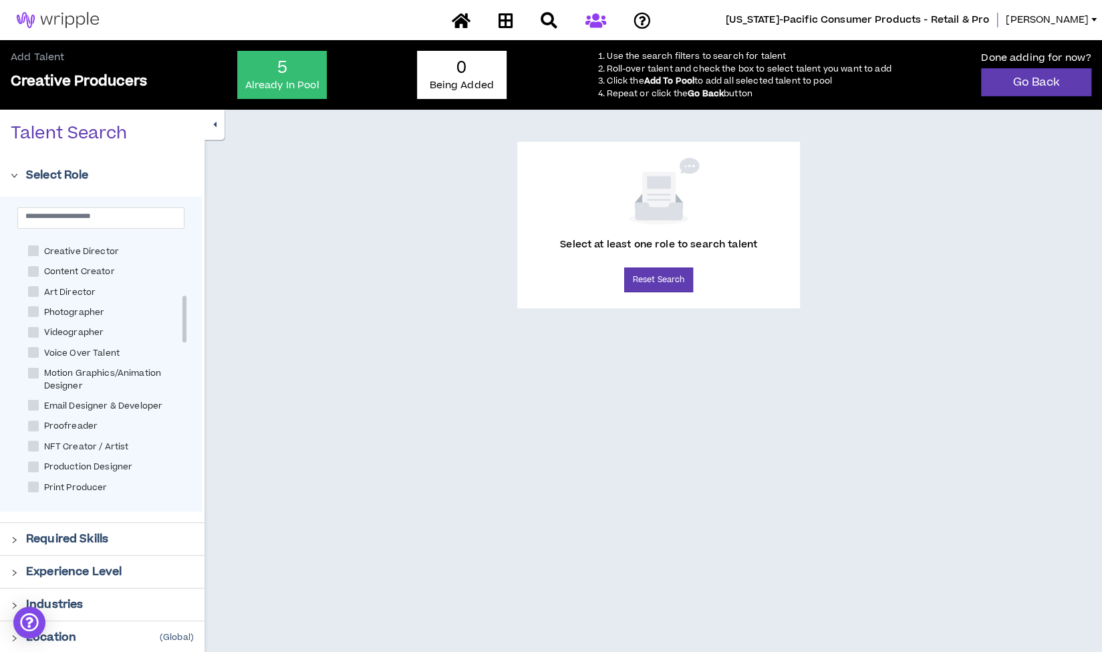
click at [69, 251] on span "Creative Director" at bounding box center [82, 251] width 86 height 13
checkbox Director "****"
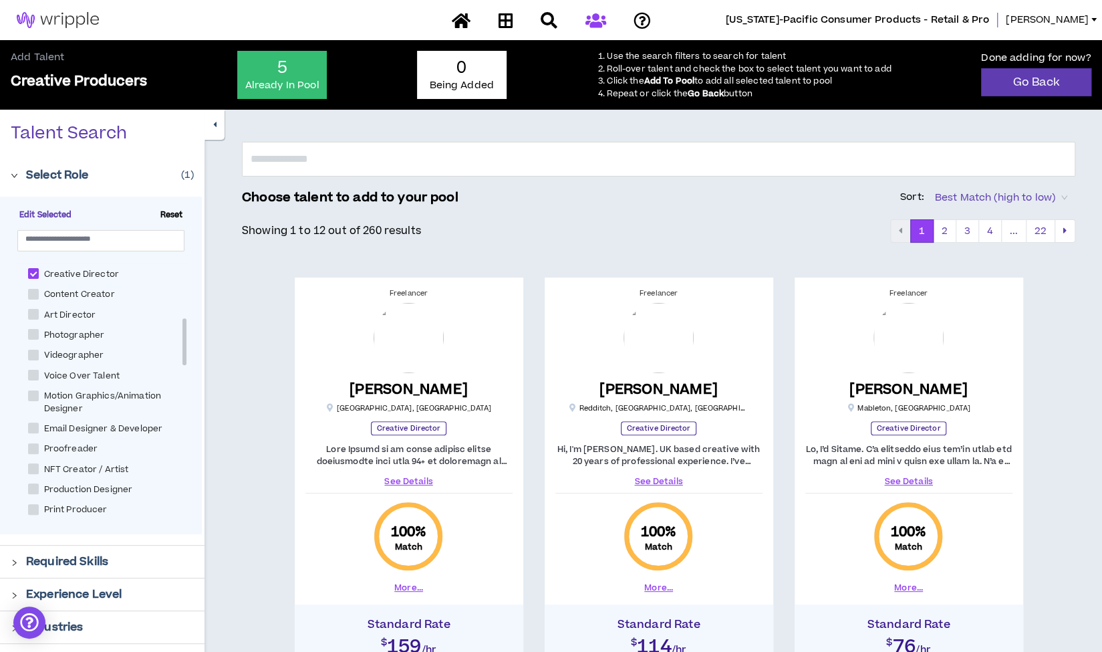
click at [210, 121] on button "button" at bounding box center [215, 125] width 20 height 30
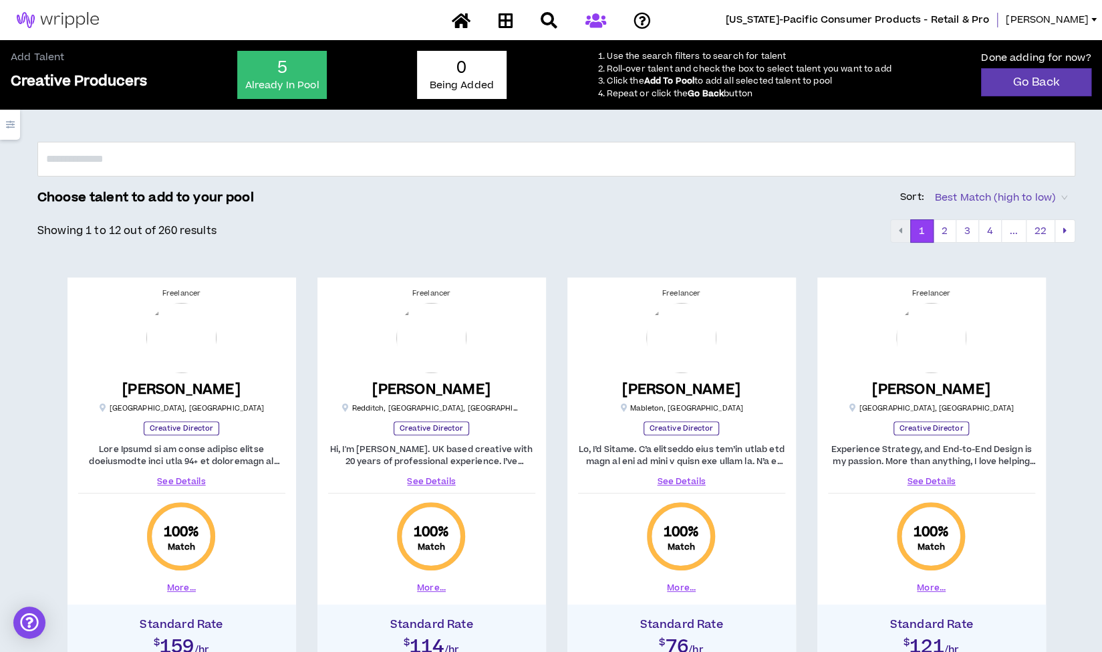
click at [13, 127] on icon "button" at bounding box center [10, 124] width 9 height 9
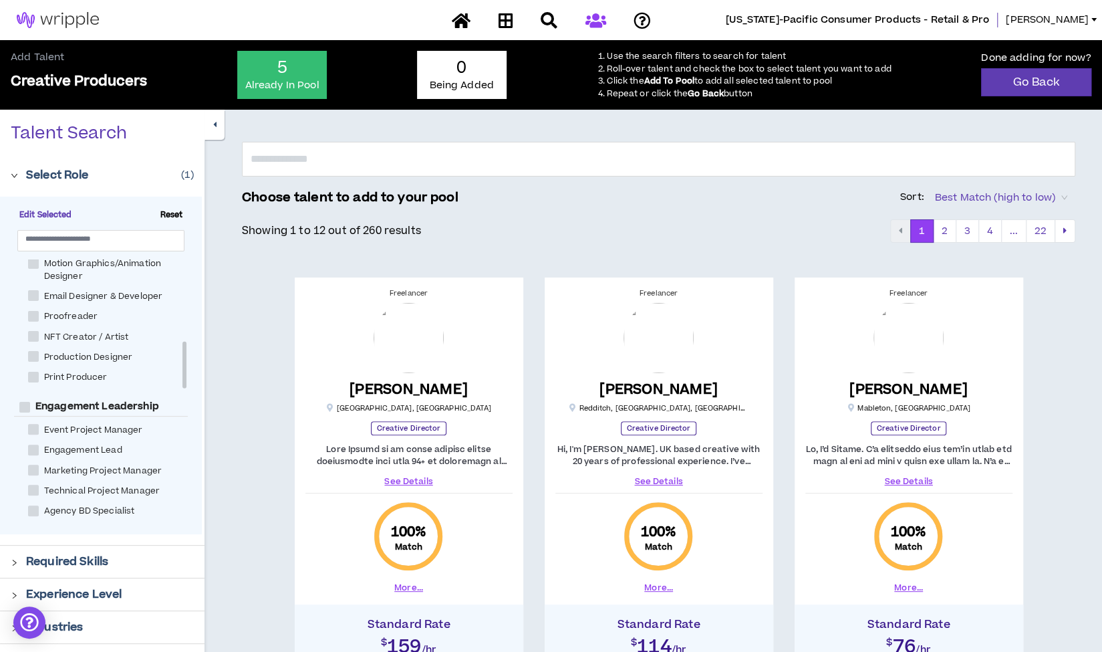
scroll to position [468, 0]
click at [33, 559] on p "Required Skills" at bounding box center [67, 561] width 82 height 16
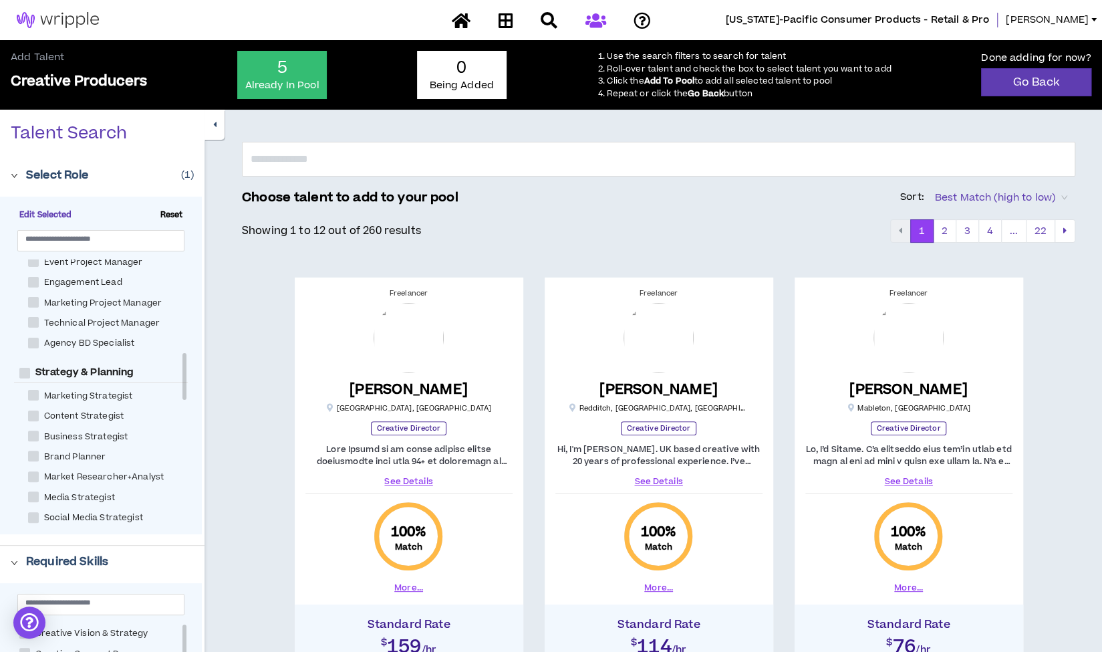
scroll to position [668, 0]
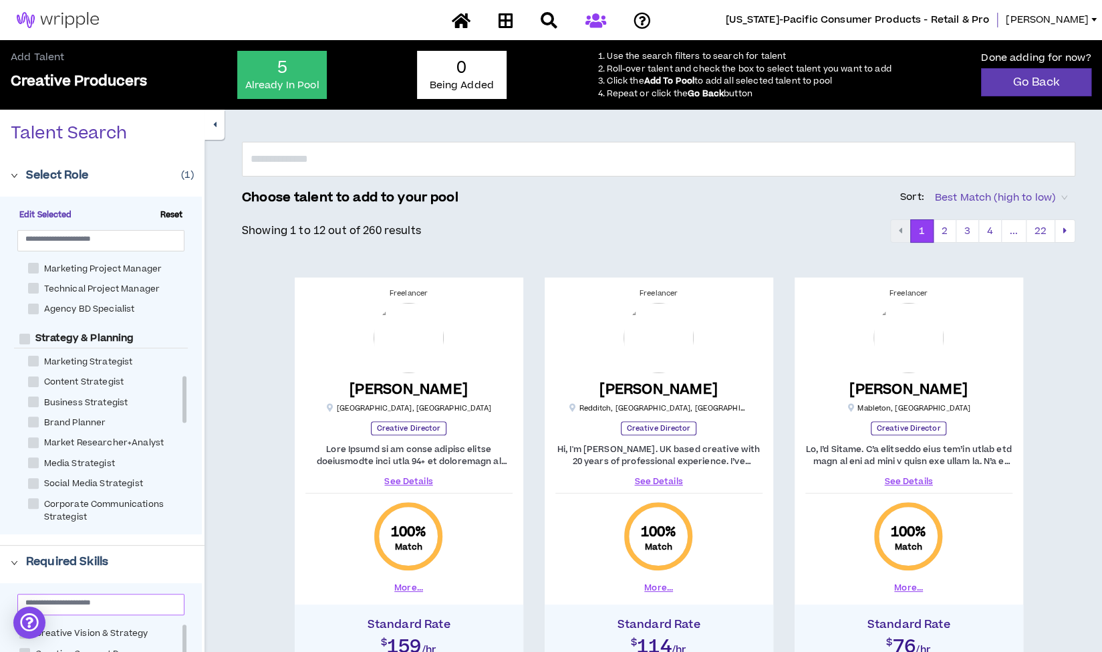
click at [75, 607] on input "text" at bounding box center [95, 602] width 140 height 10
click at [214, 124] on icon "button" at bounding box center [214, 124] width 3 height 9
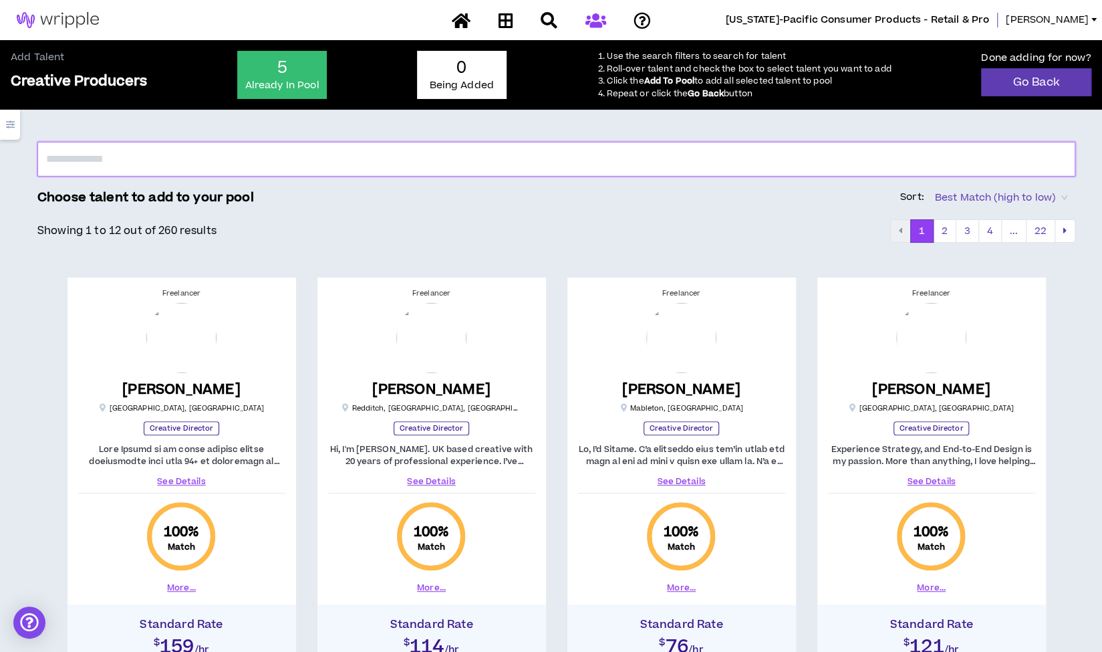
click at [94, 165] on input "text" at bounding box center [556, 159] width 1038 height 35
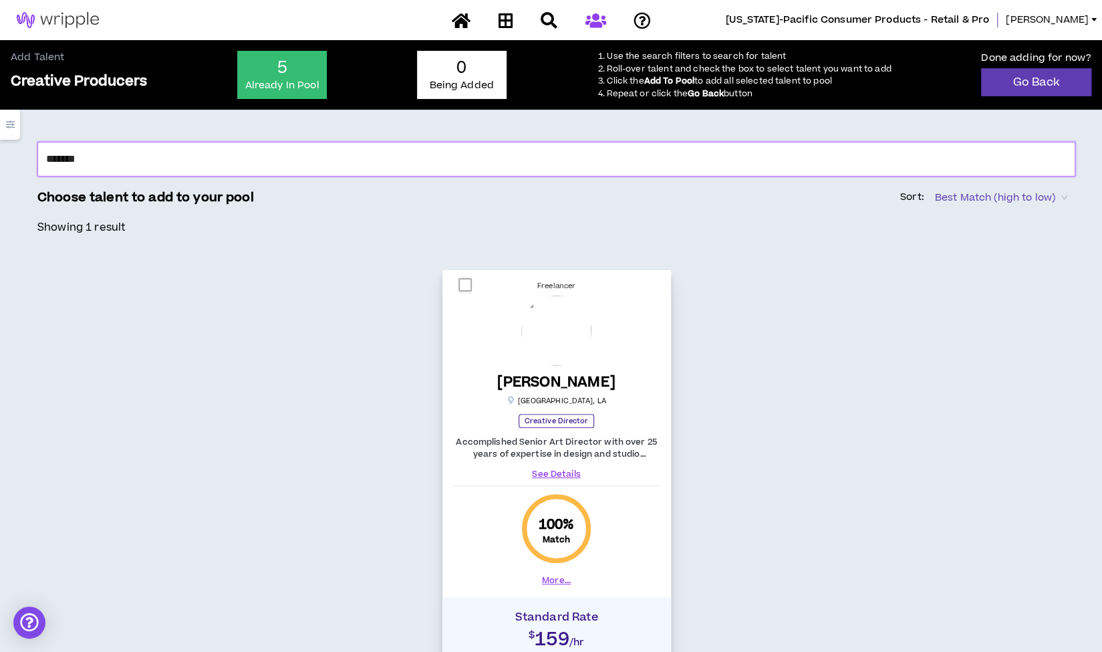
type input "*******"
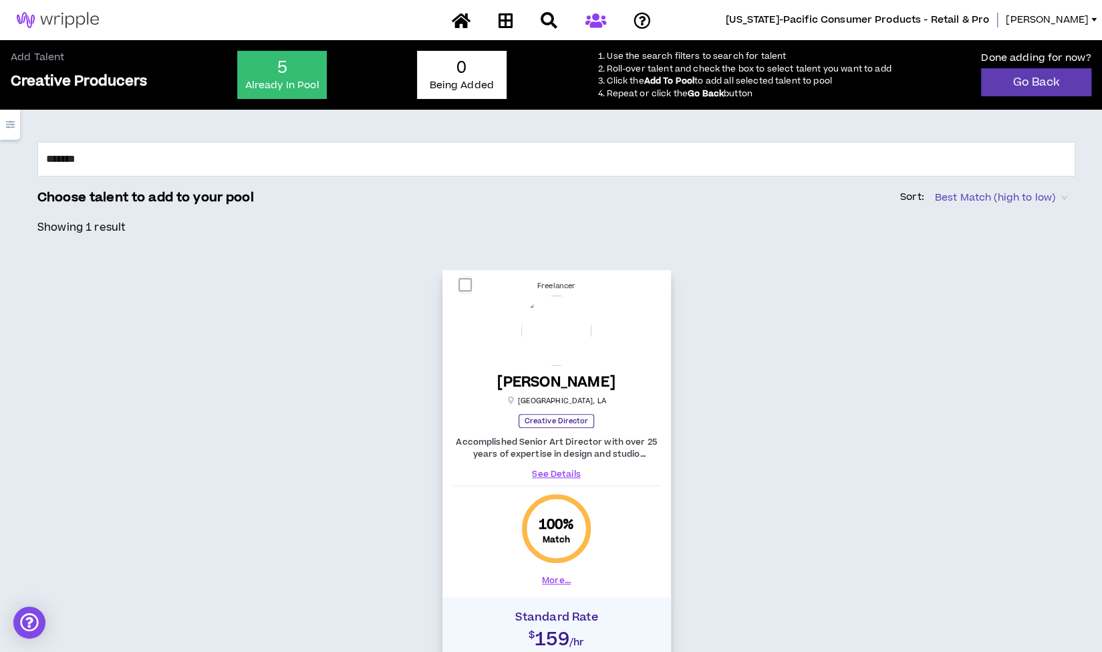
click at [465, 281] on span at bounding box center [465, 284] width 13 height 13
checkbox input "****"
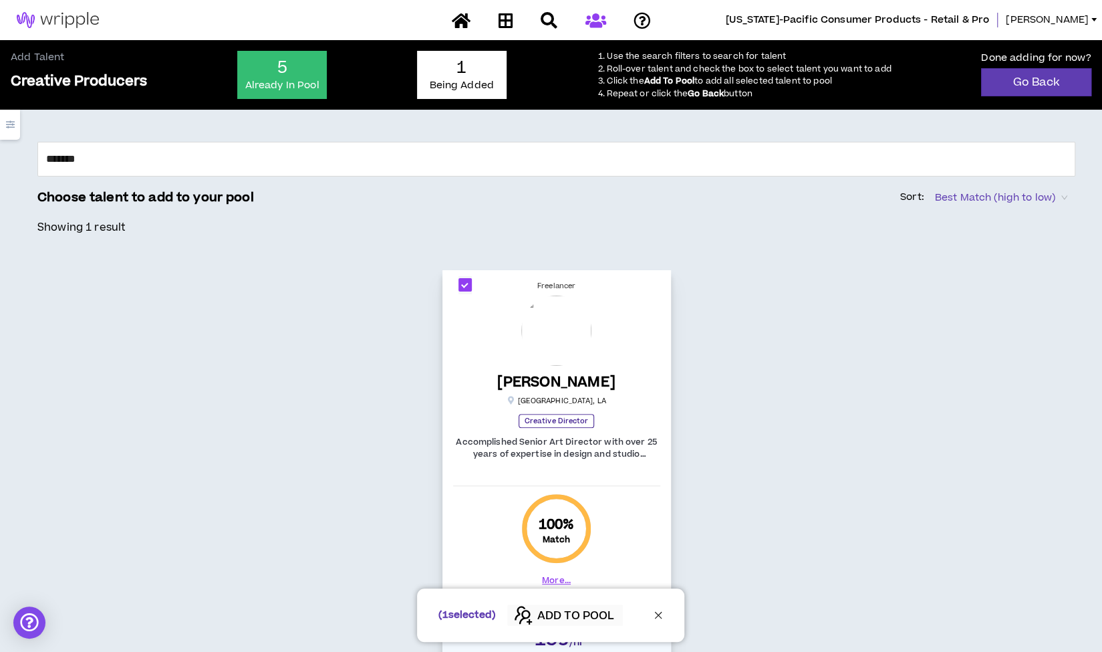
click at [574, 614] on span "ADD TO POOL" at bounding box center [575, 616] width 77 height 16
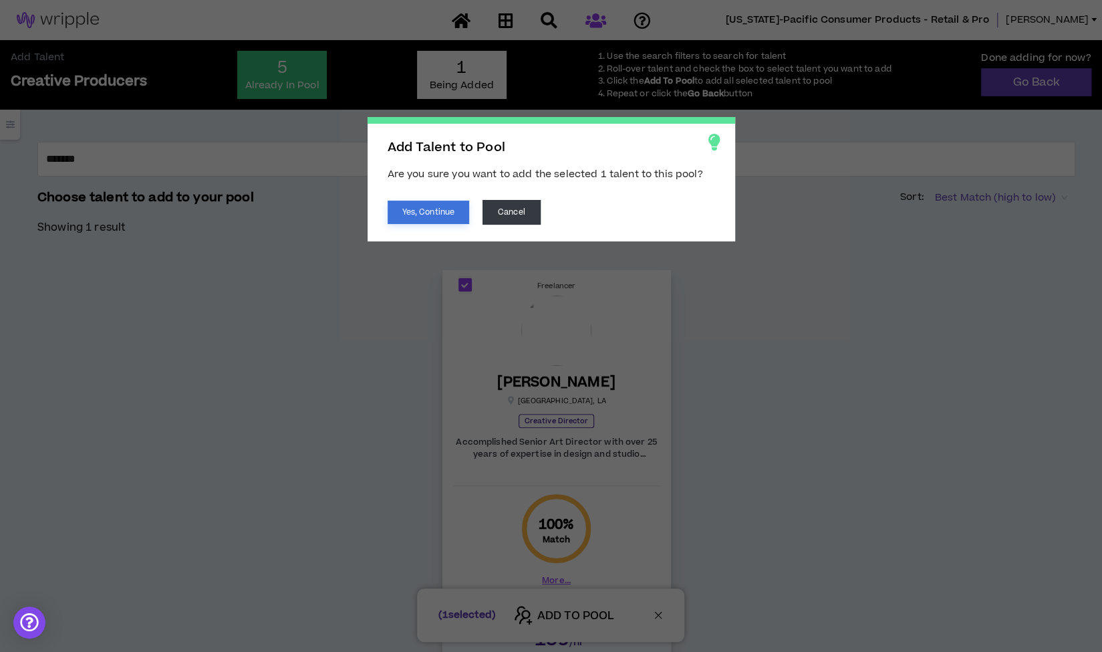
click at [412, 203] on button "Yes, Continue" at bounding box center [429, 212] width 82 height 23
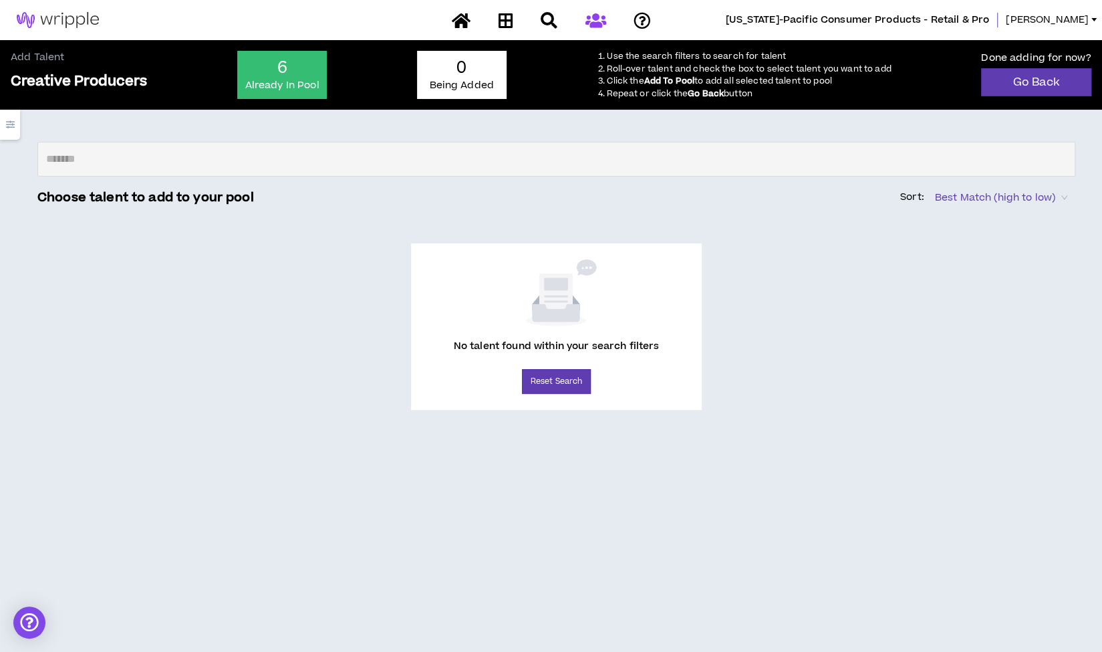
click at [9, 126] on icon "button" at bounding box center [10, 124] width 9 height 9
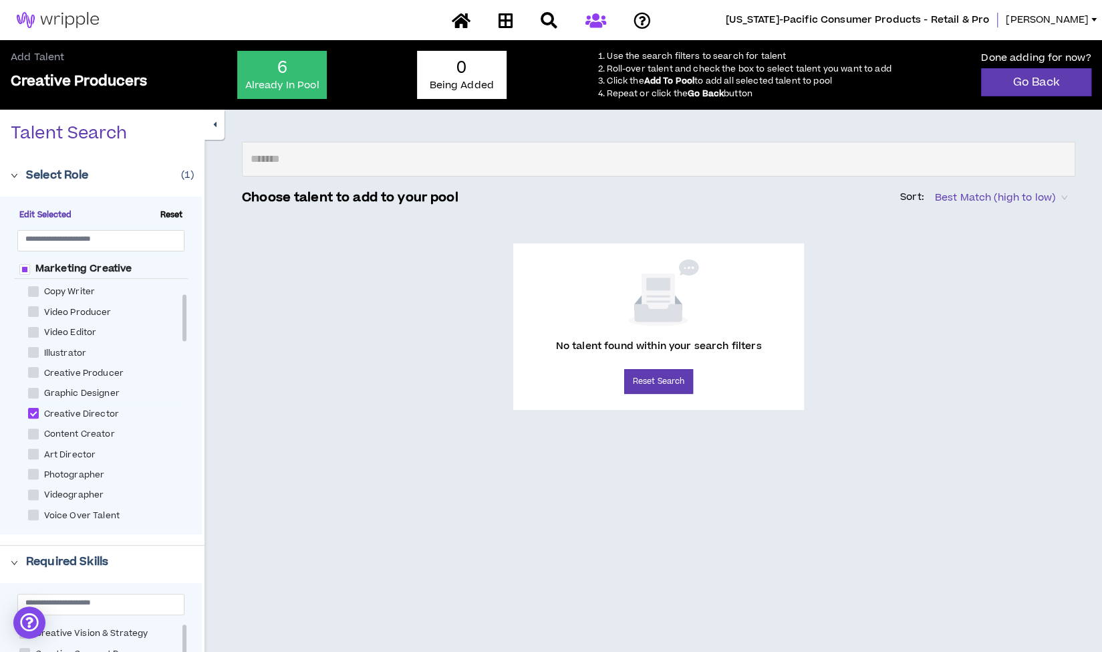
scroll to position [195, 0]
click at [64, 408] on span "Creative Director" at bounding box center [82, 413] width 86 height 13
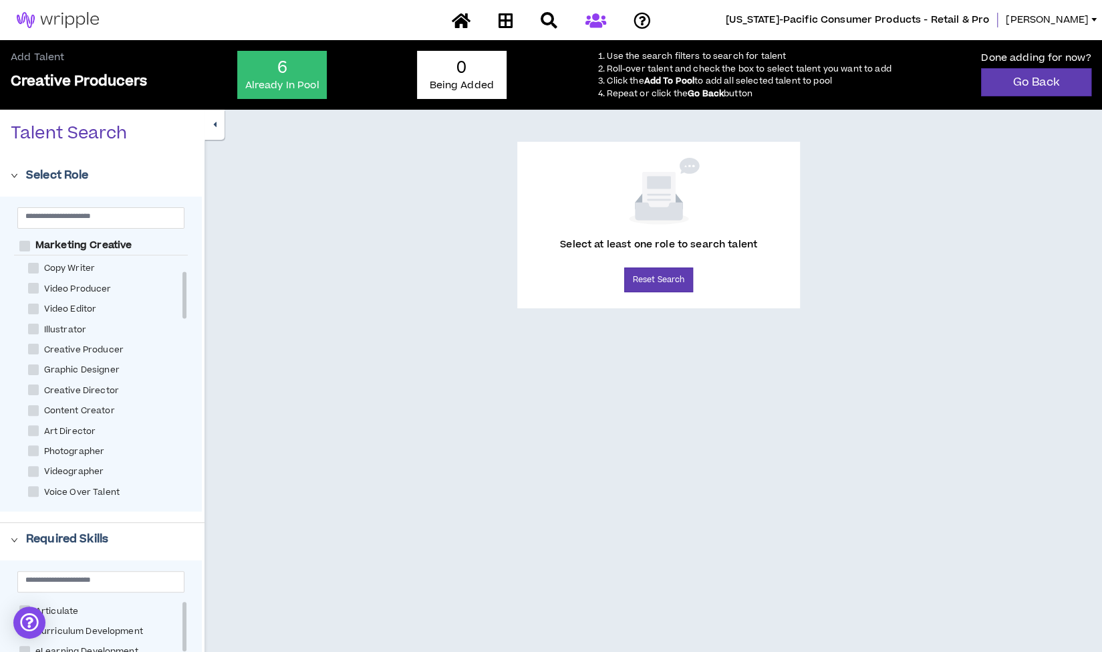
click at [28, 390] on span at bounding box center [33, 389] width 11 height 11
checkbox Director "****"
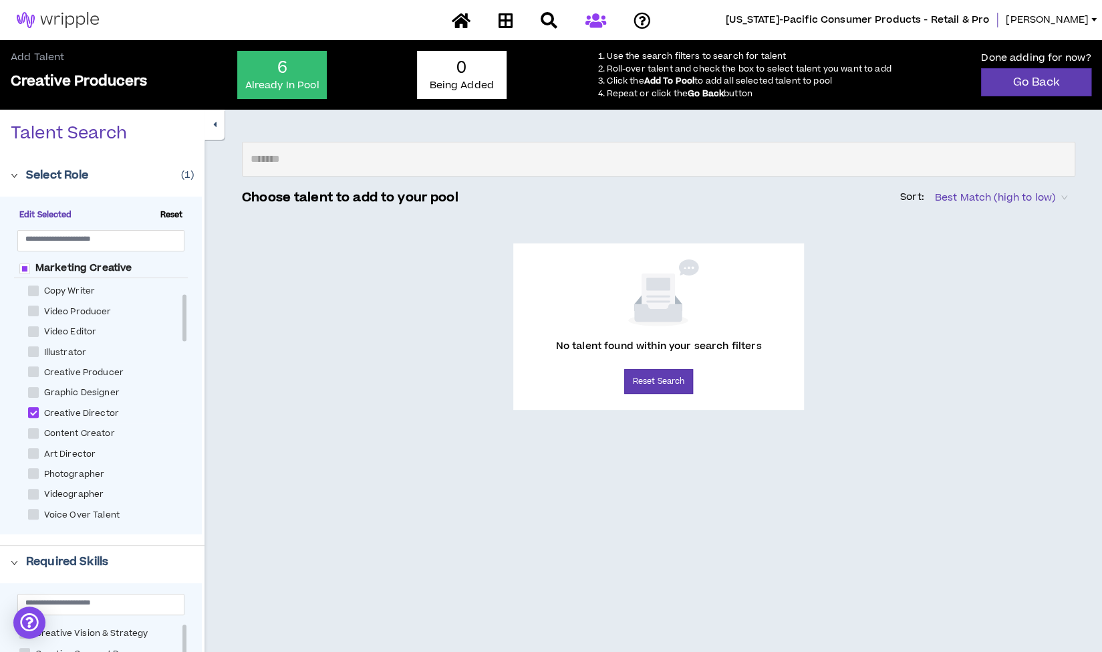
click at [217, 125] on button "button" at bounding box center [215, 125] width 20 height 30
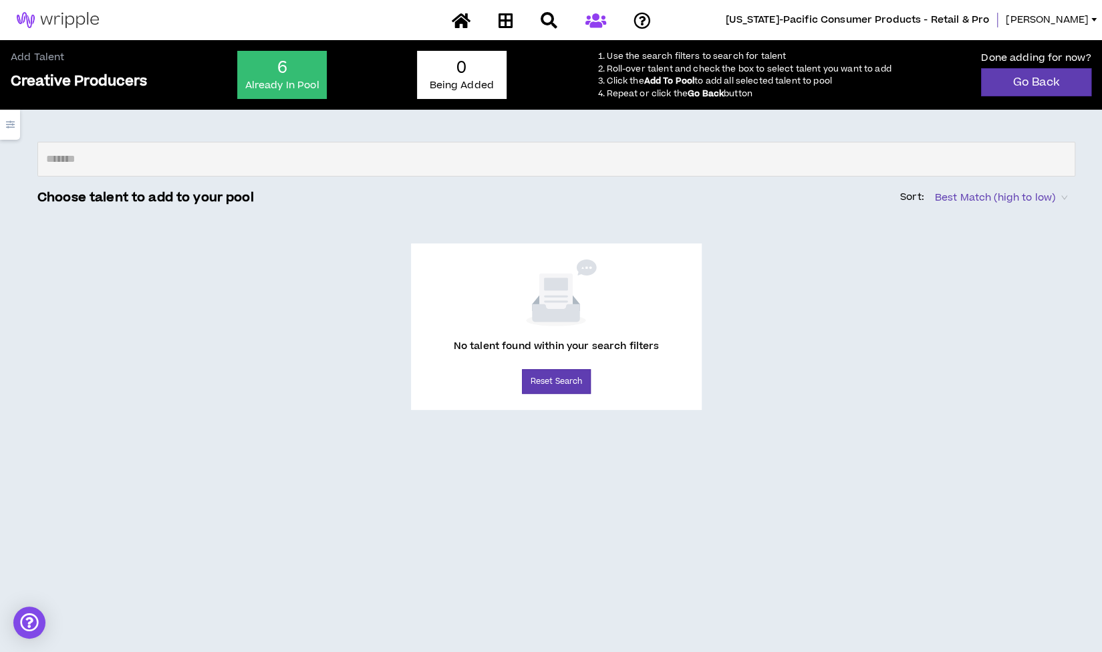
click at [10, 128] on icon "button" at bounding box center [10, 124] width 9 height 9
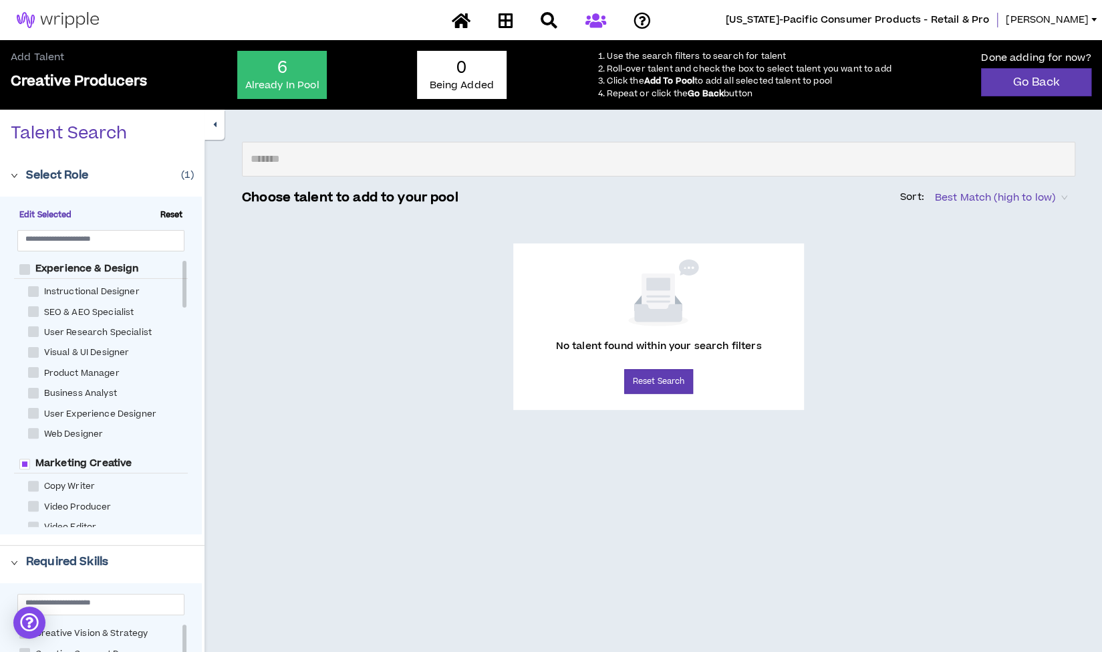
click at [207, 126] on button "button" at bounding box center [215, 125] width 20 height 30
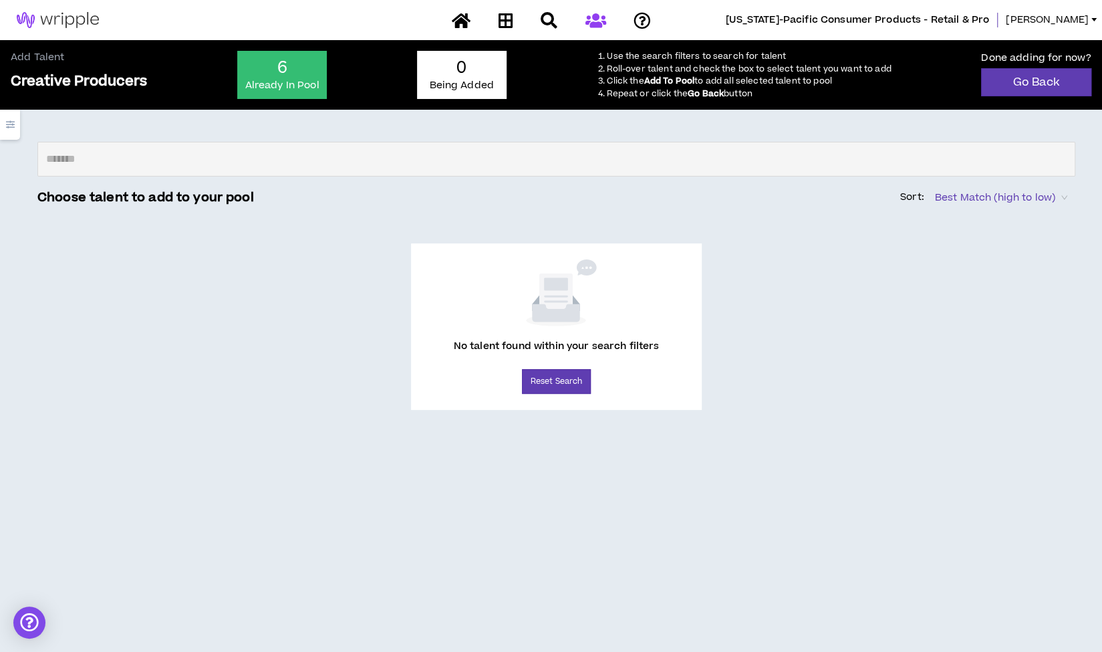
click at [290, 80] on p "Already In Pool" at bounding box center [282, 85] width 76 height 13
drag, startPoint x: 6, startPoint y: 124, endPoint x: 11, endPoint y: 130, distance: 7.1
click at [11, 129] on button "button" at bounding box center [10, 125] width 20 height 30
